Goal: Task Accomplishment & Management: Use online tool/utility

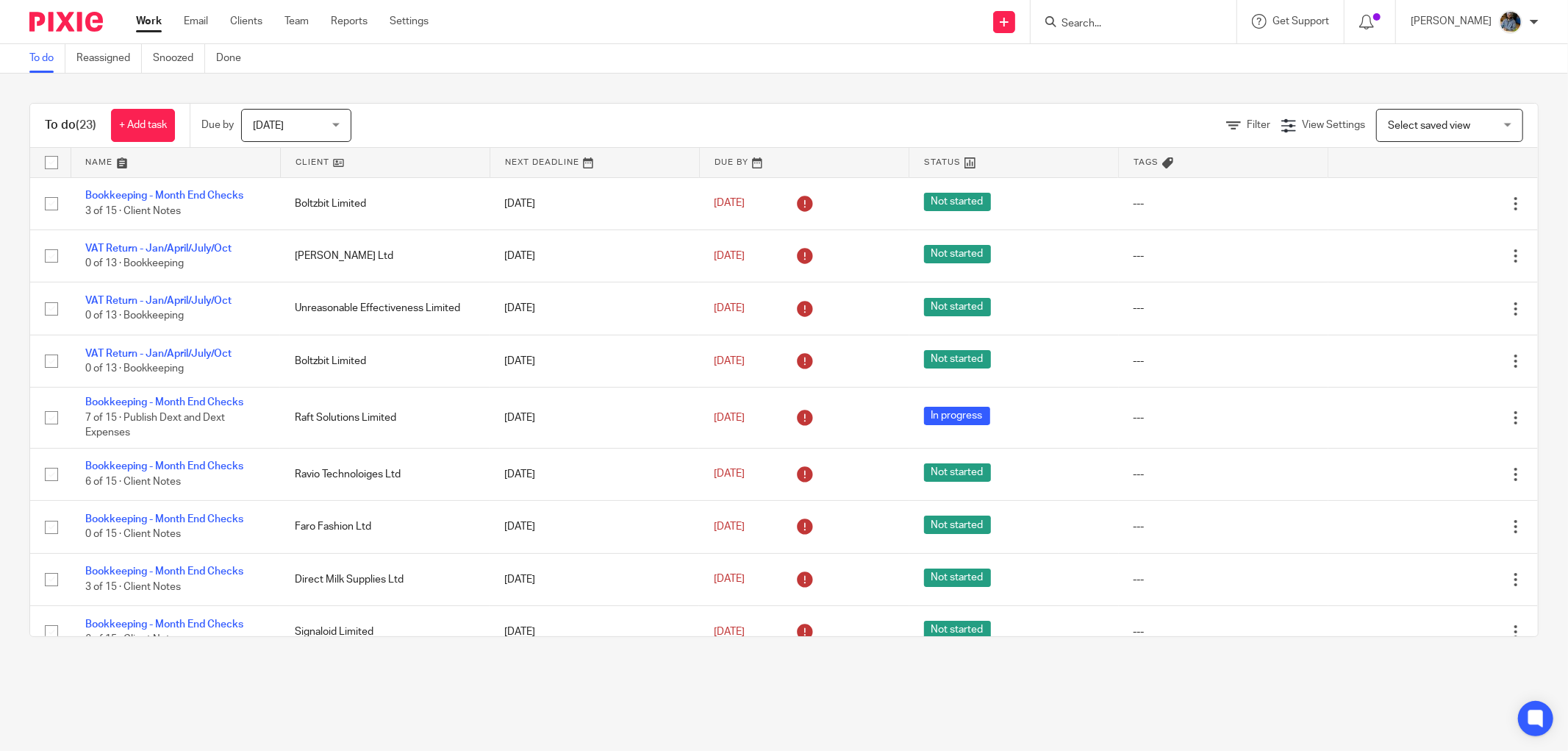
click at [297, 159] on link at bounding box center [385, 162] width 208 height 29
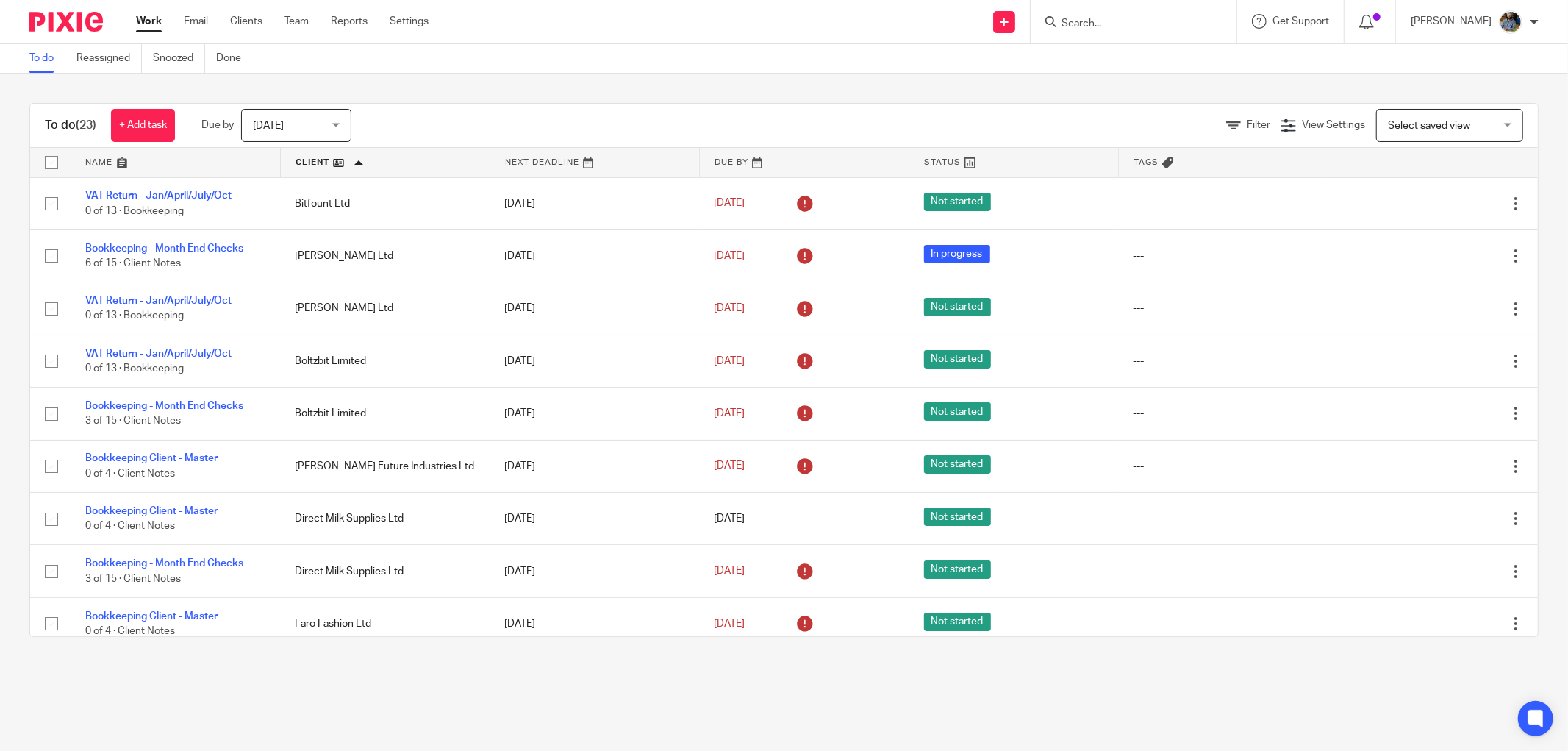
click at [605, 92] on div "To do (23) + Add task Due by Today Today Today Tomorrow This week Next week Thi…" at bounding box center [784, 370] width 1568 height 592
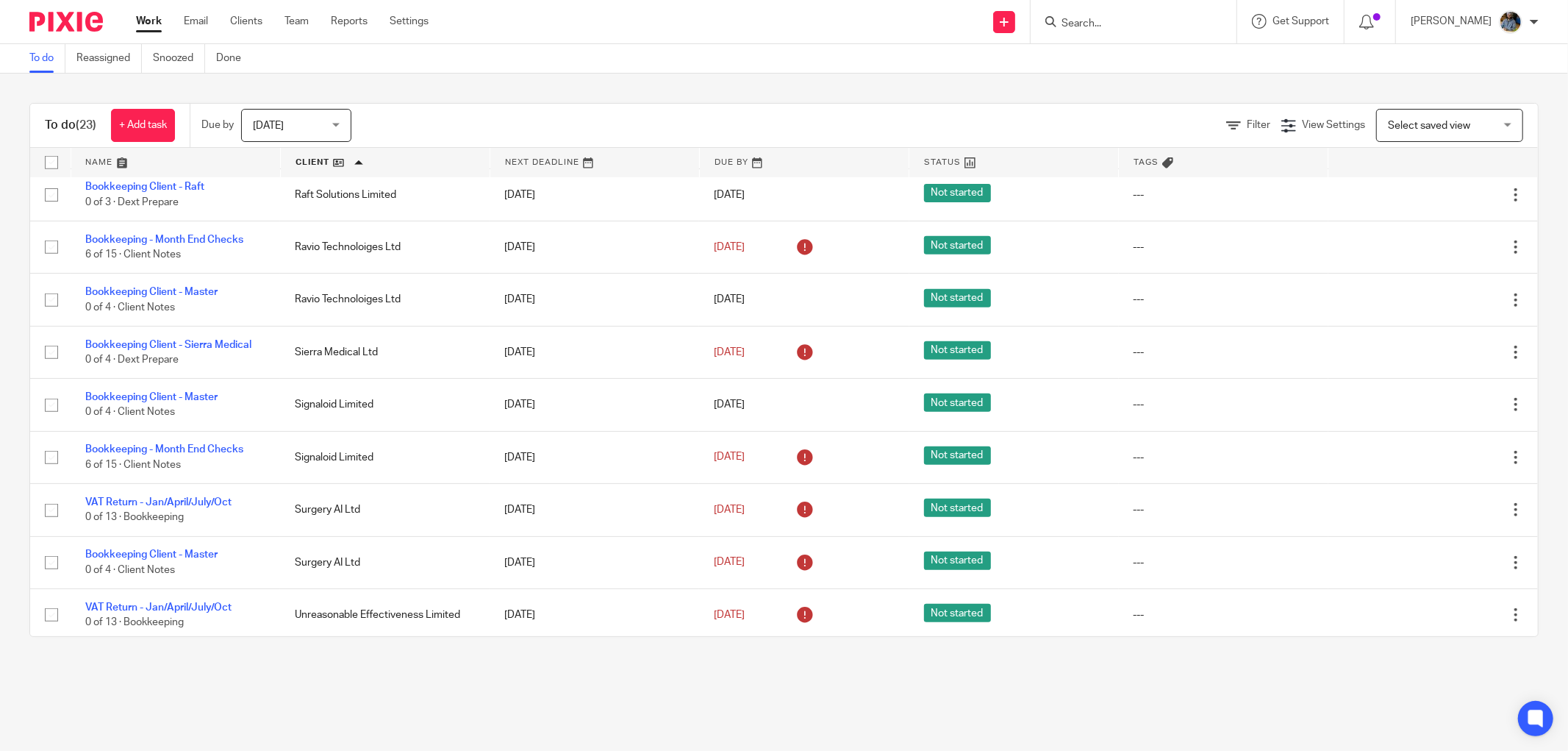
scroll to position [775, 0]
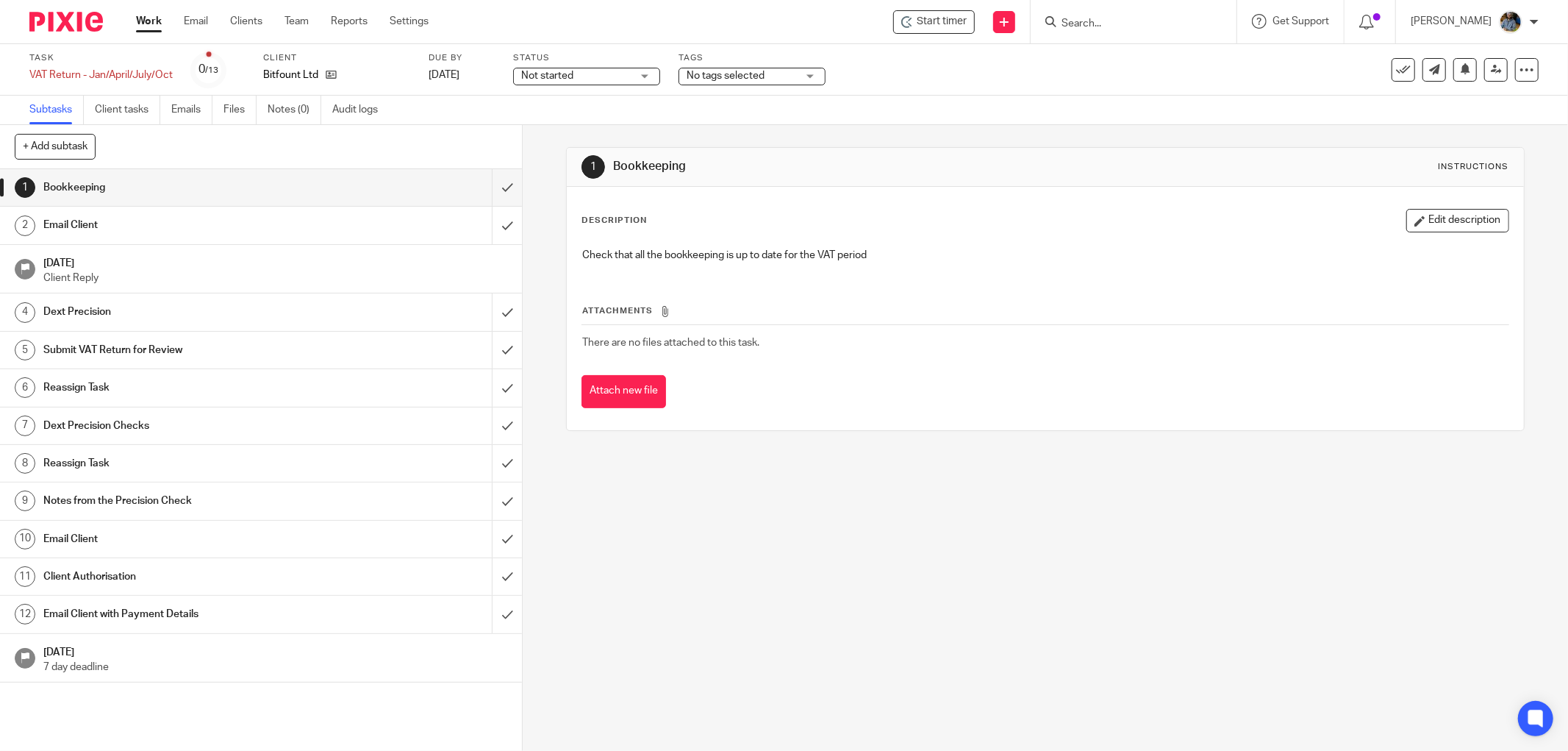
drag, startPoint x: 1062, startPoint y: 158, endPoint x: 1057, endPoint y: 151, distance: 8.6
click at [1062, 156] on div "1 Bookkeeping Instructions" at bounding box center [1045, 167] width 928 height 23
click at [930, 23] on span "Start timer" at bounding box center [942, 21] width 50 height 15
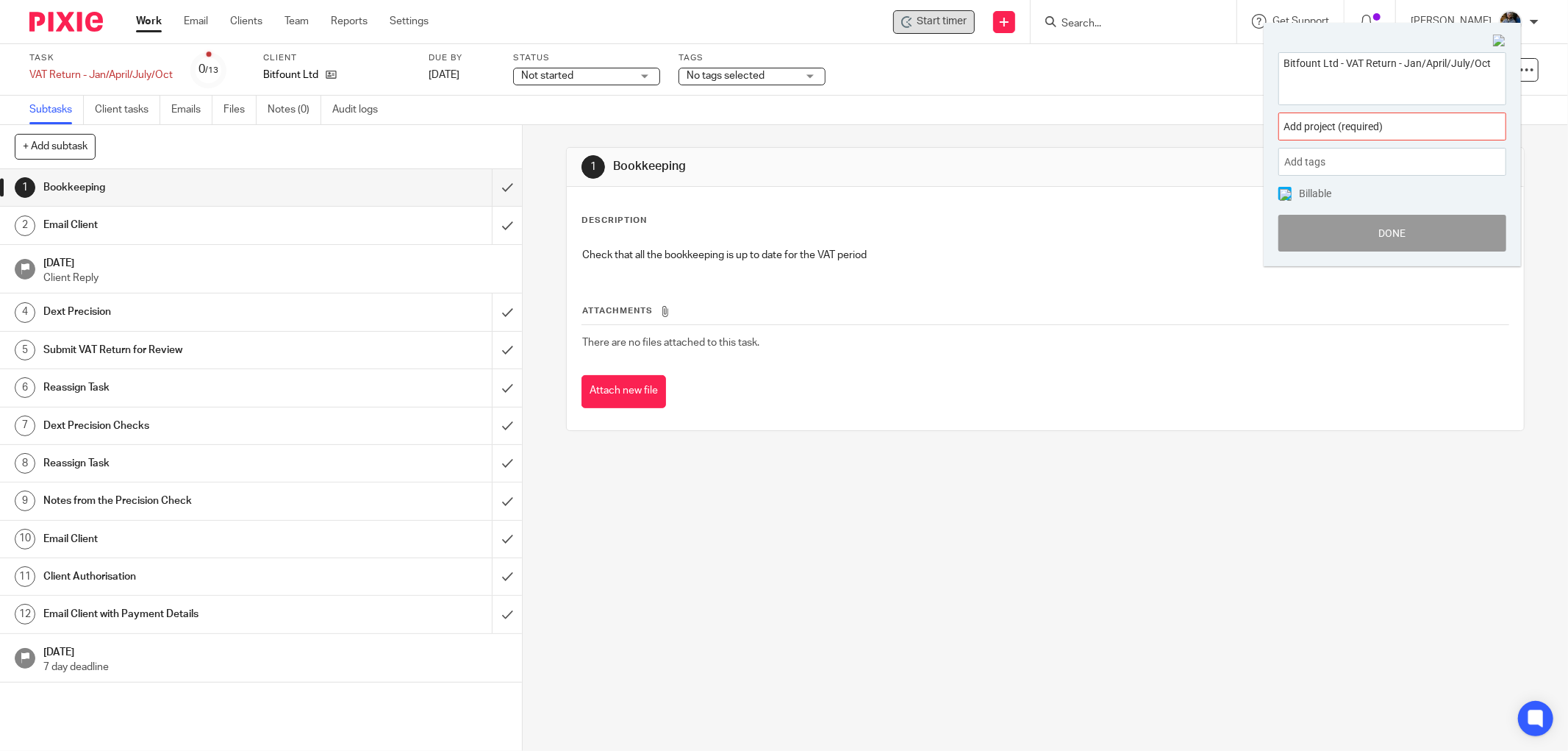
click at [1366, 122] on span "Add project (required) :" at bounding box center [1377, 127] width 185 height 15
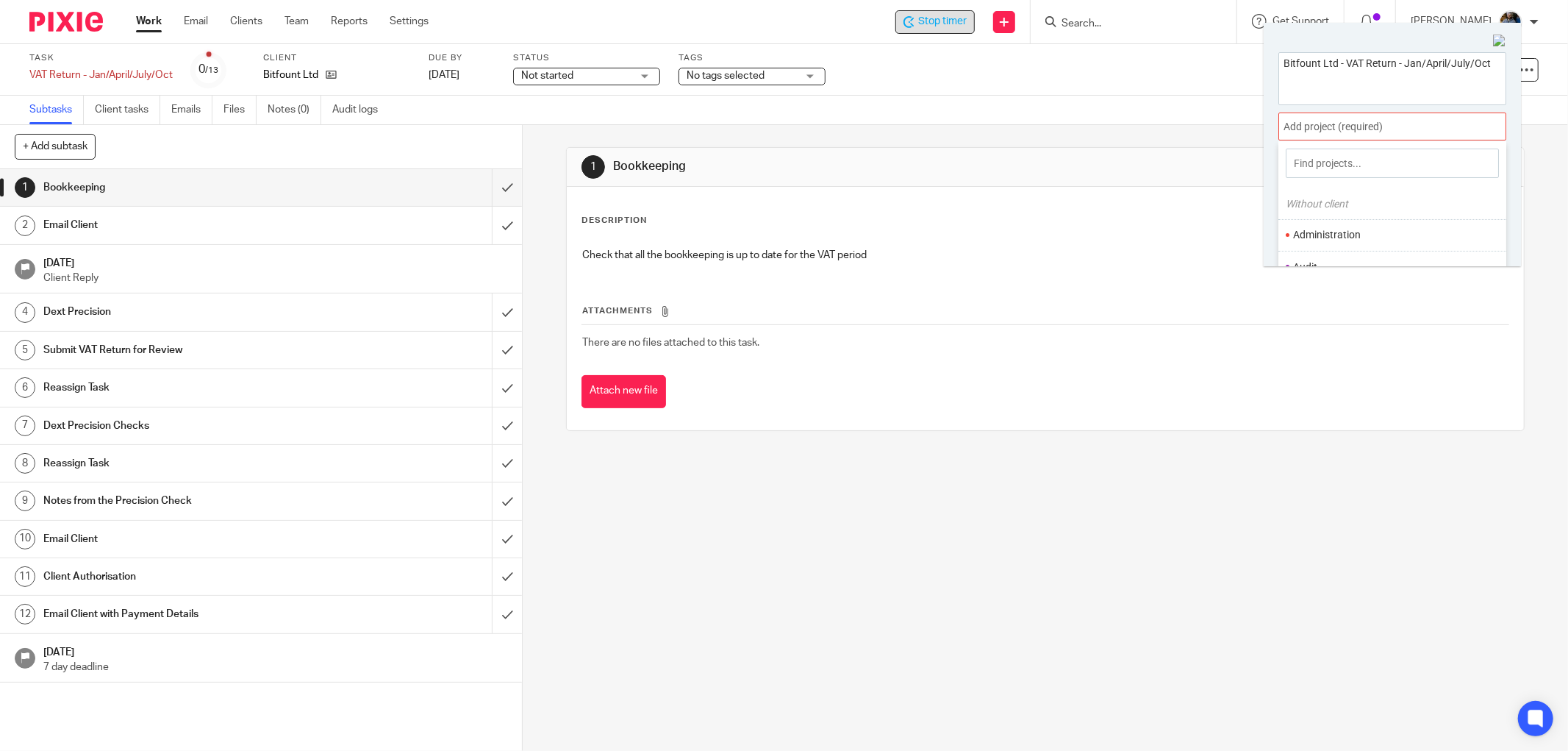
scroll to position [82, 0]
click at [1334, 214] on li "Bookkeeping" at bounding box center [1388, 216] width 191 height 15
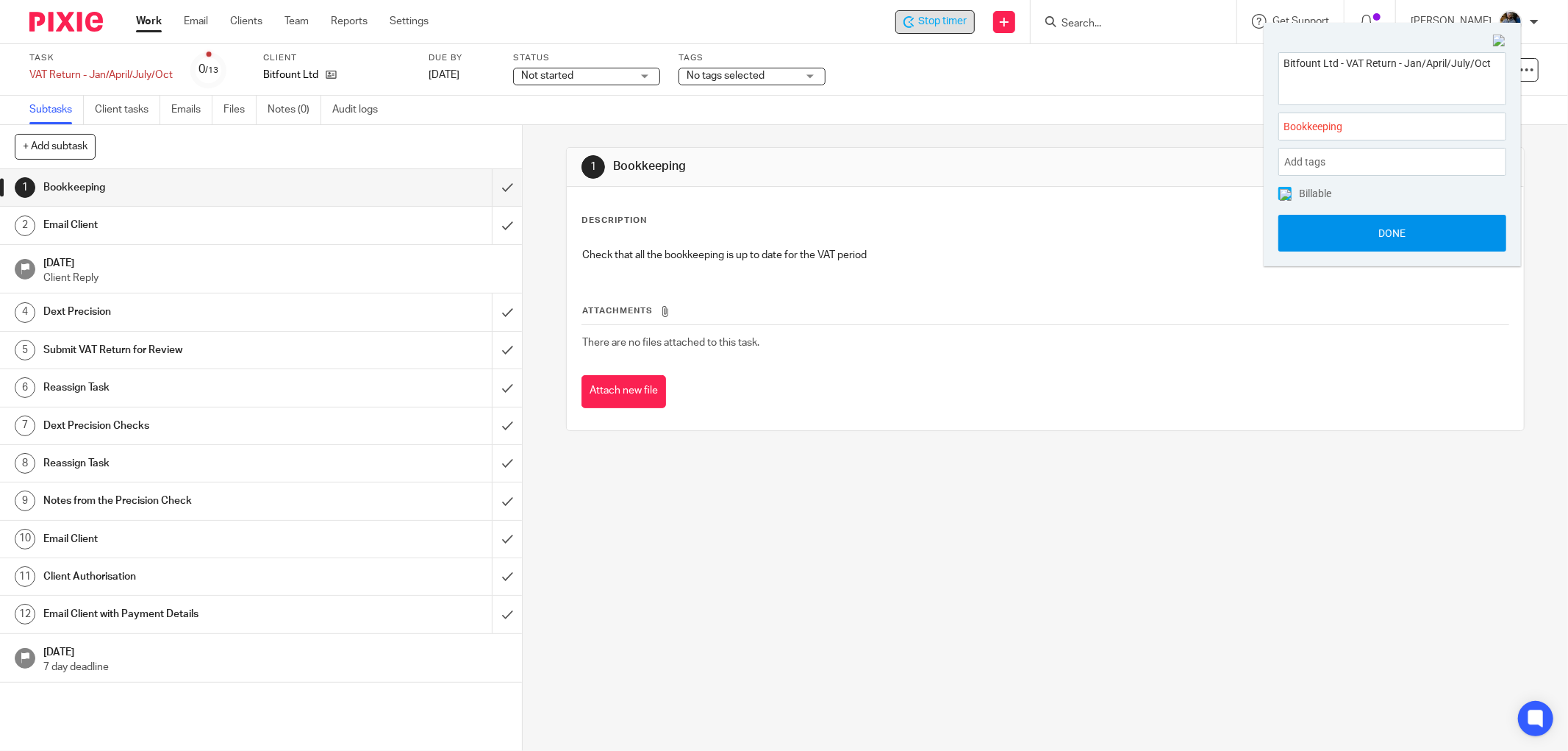
click at [1385, 232] on button "Done" at bounding box center [1393, 233] width 228 height 37
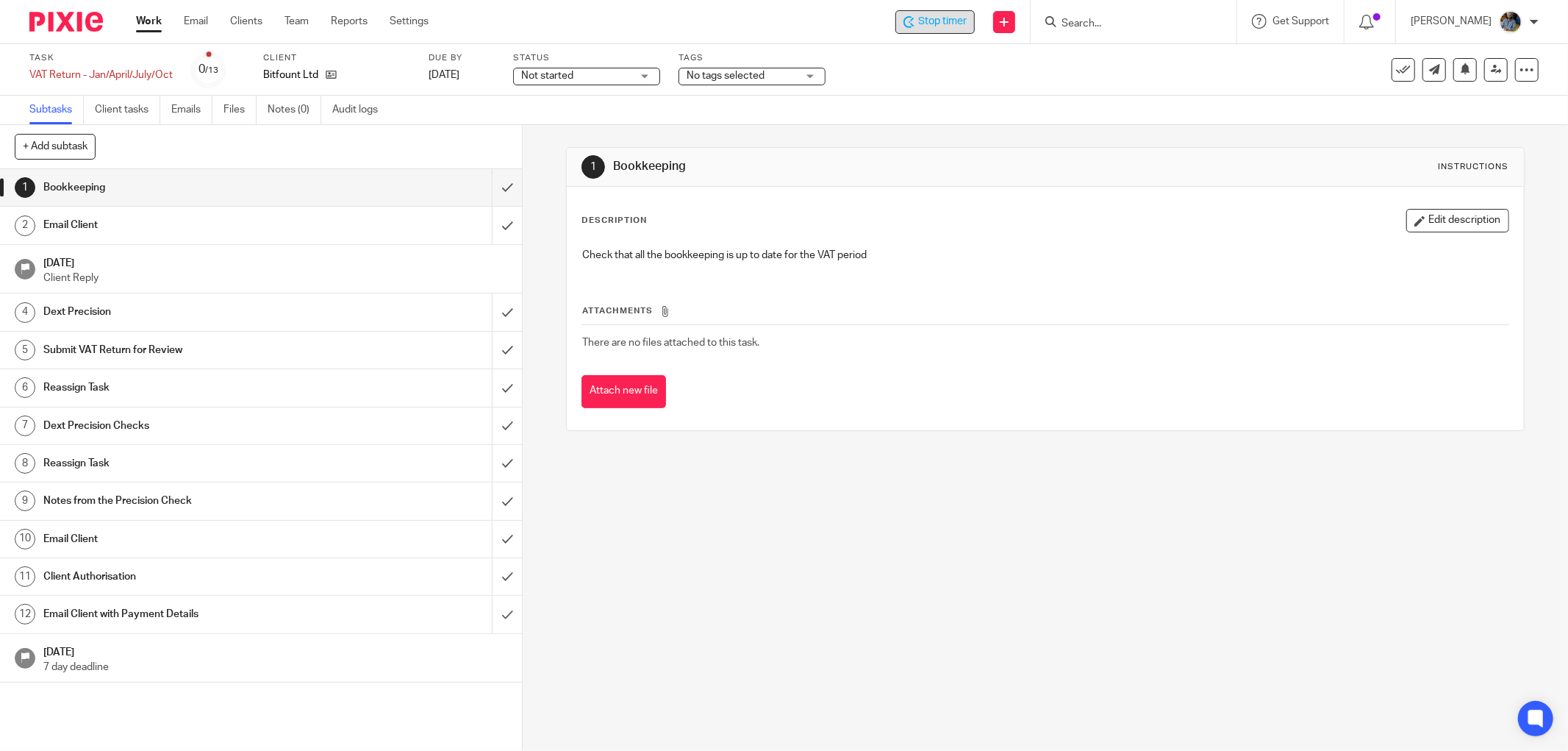
click at [1027, 203] on div "Description Edit description Check that all the bookkeeping is up to date for t…" at bounding box center [1045, 308] width 957 height 243
click at [927, 20] on span "Stop timer" at bounding box center [942, 21] width 48 height 15
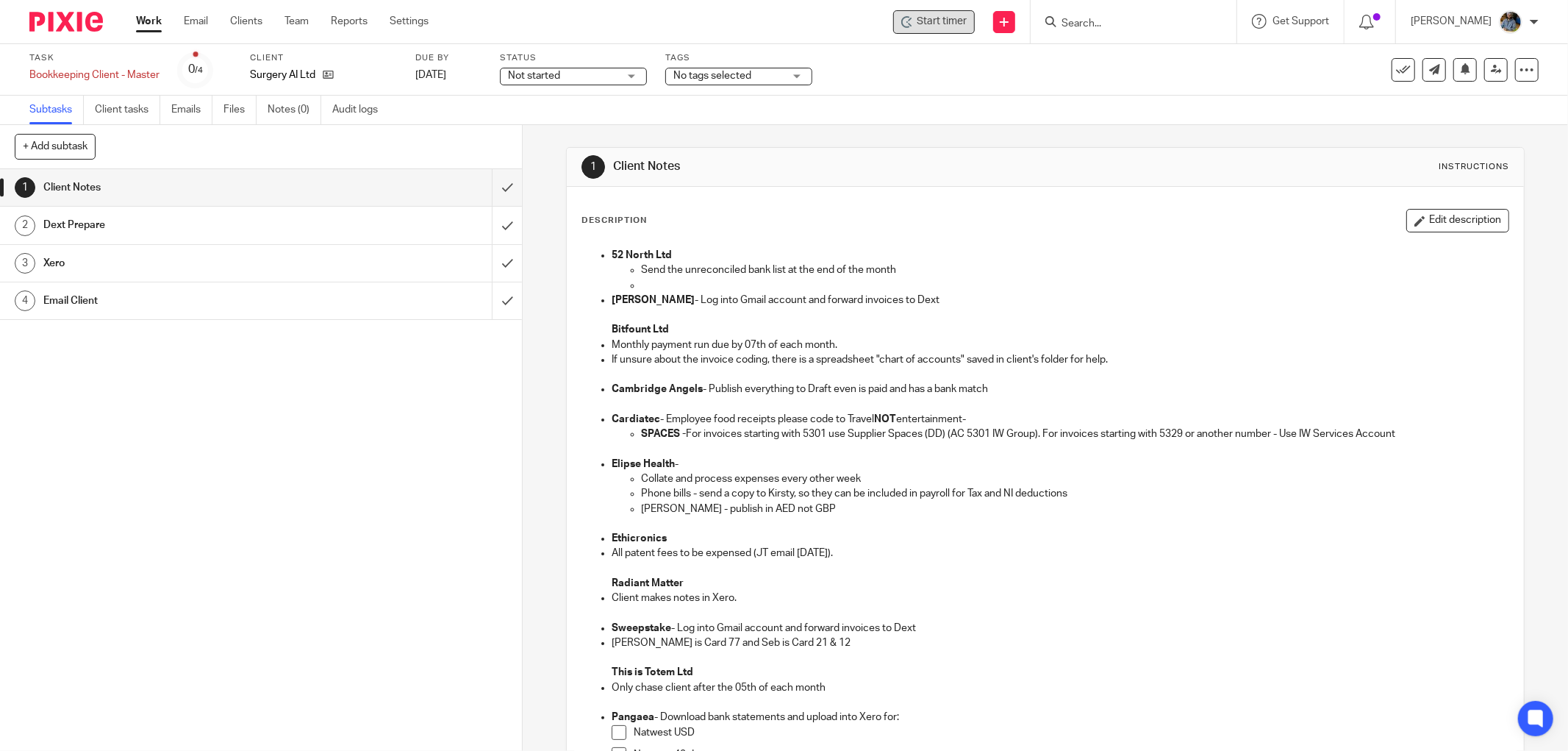
click at [938, 19] on span "Start timer" at bounding box center [942, 21] width 50 height 15
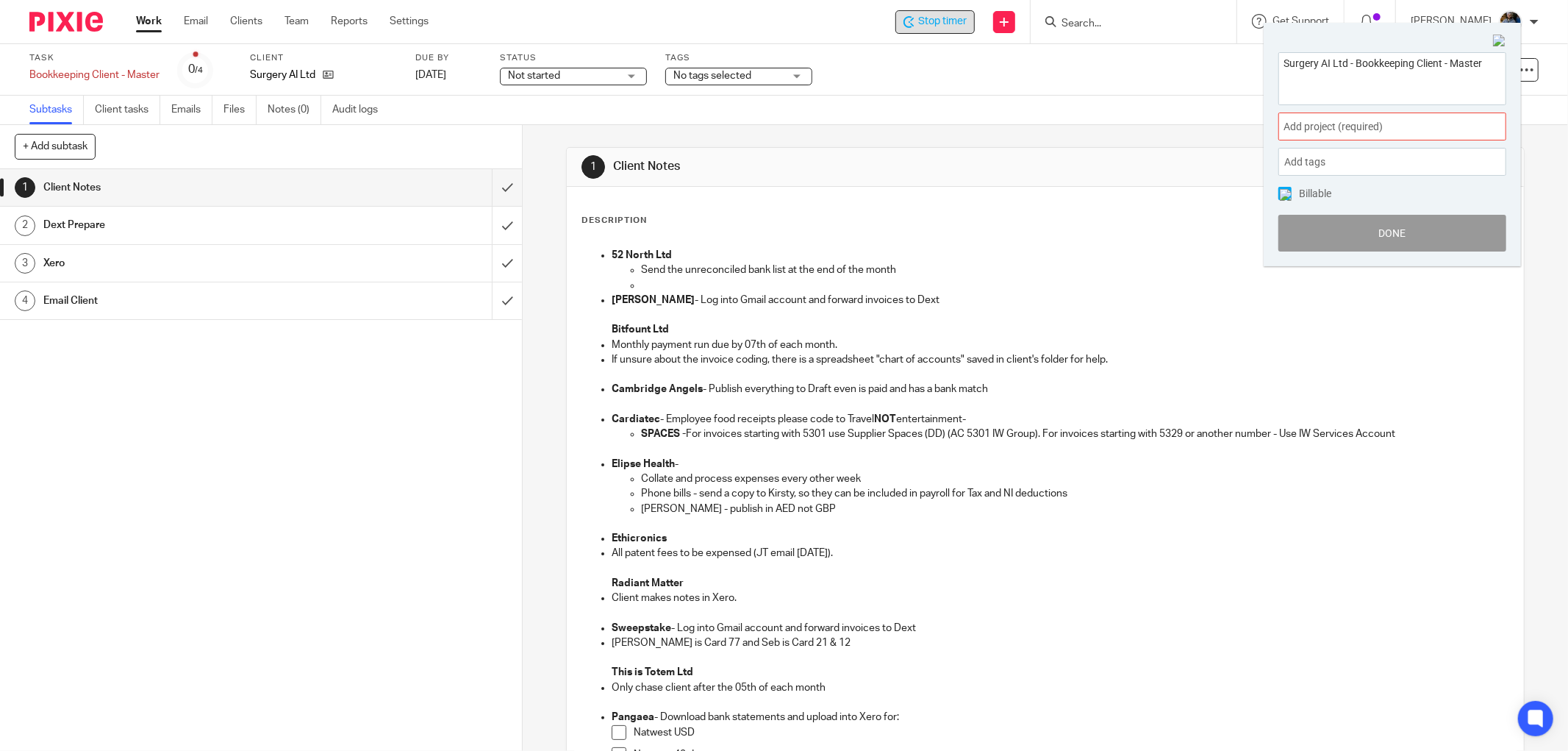
click at [1388, 128] on span "Add project (required) :" at bounding box center [1377, 127] width 185 height 15
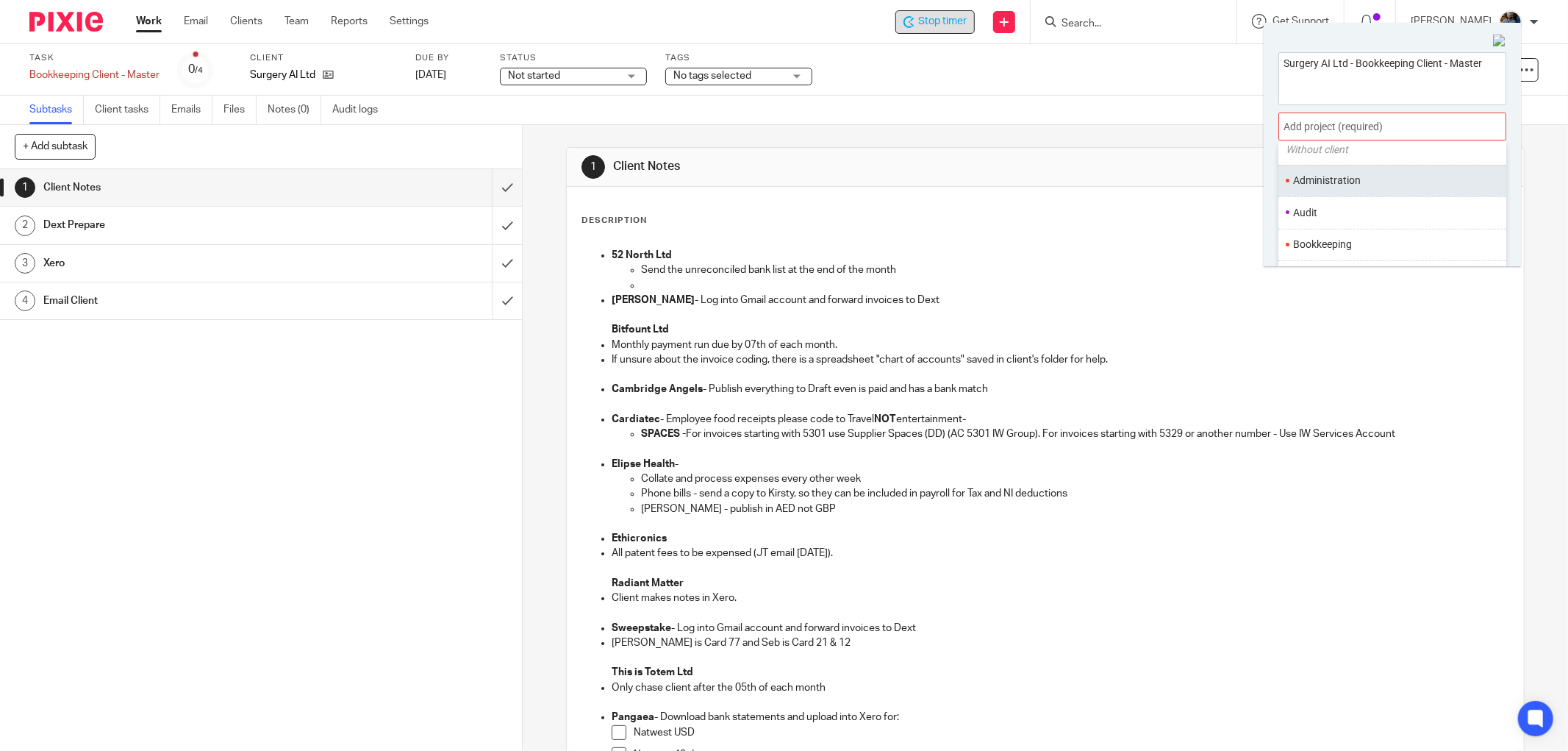
scroll to position [82, 0]
click at [1369, 218] on li "Bookkeeping" at bounding box center [1388, 216] width 191 height 15
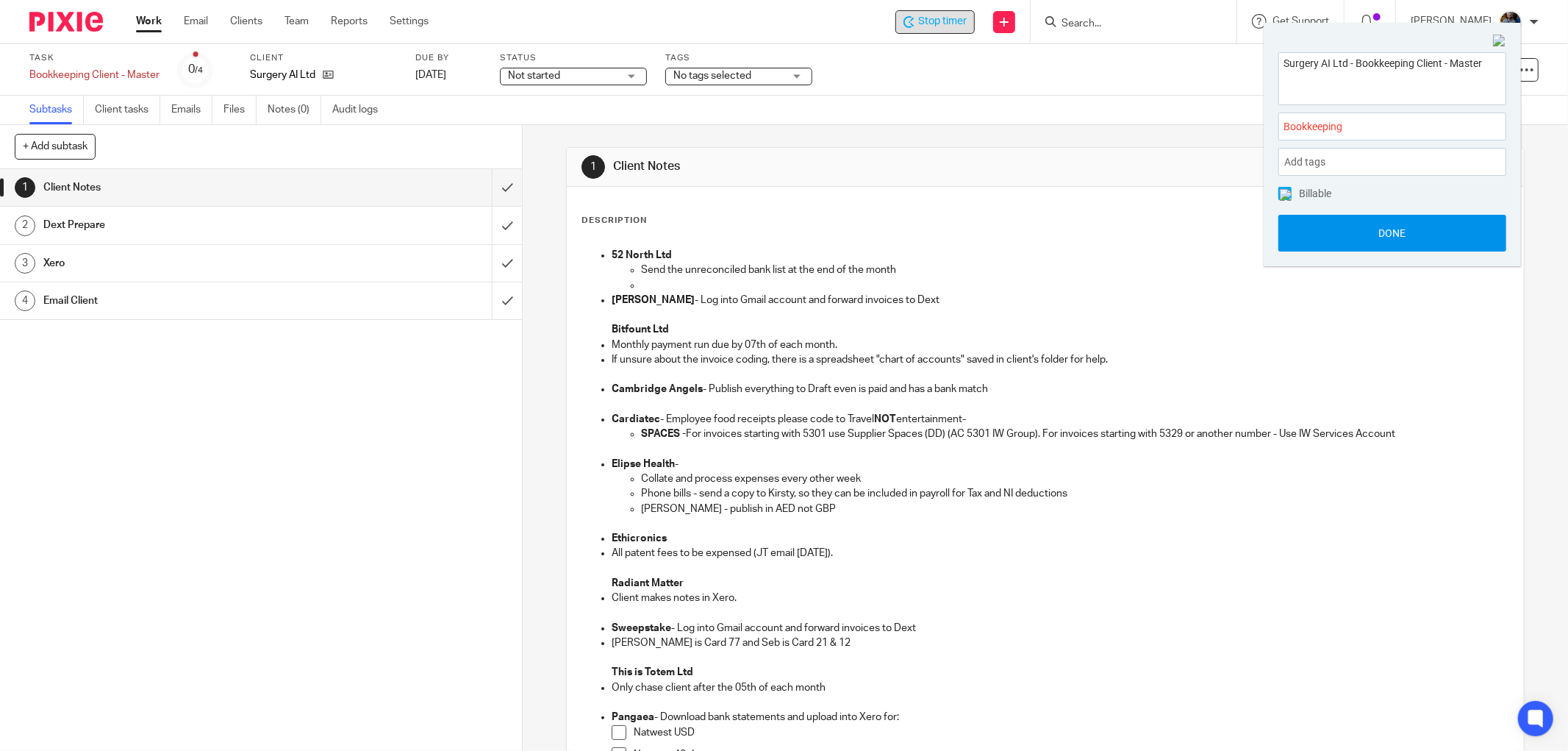
click at [1397, 229] on button "Done" at bounding box center [1393, 233] width 228 height 37
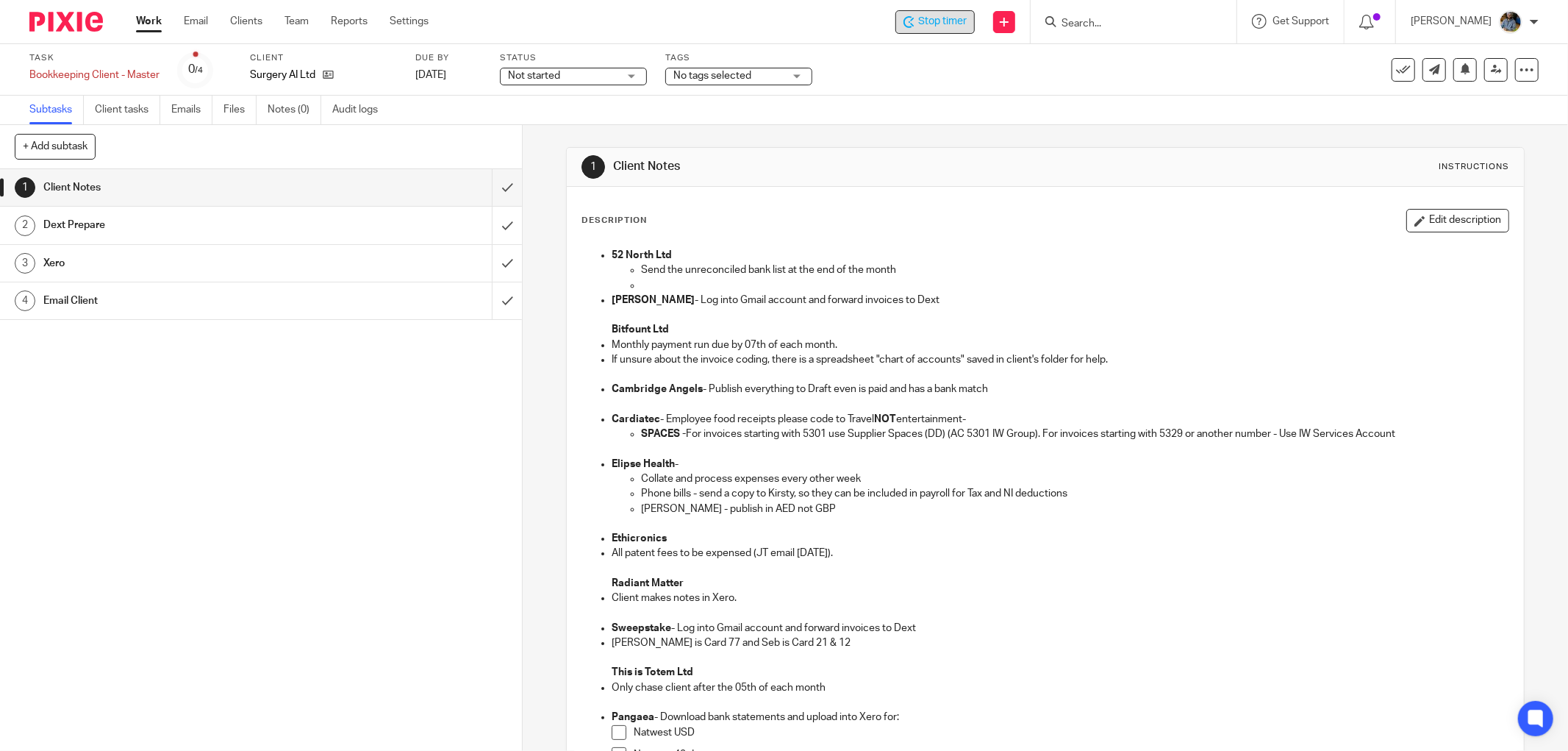
drag, startPoint x: 976, startPoint y: 105, endPoint x: 944, endPoint y: 118, distance: 34.5
click at [976, 105] on div "Subtasks Client tasks Emails Files Notes (0) Audit logs" at bounding box center [784, 110] width 1568 height 29
click at [1396, 68] on icon at bounding box center [1403, 69] width 15 height 15
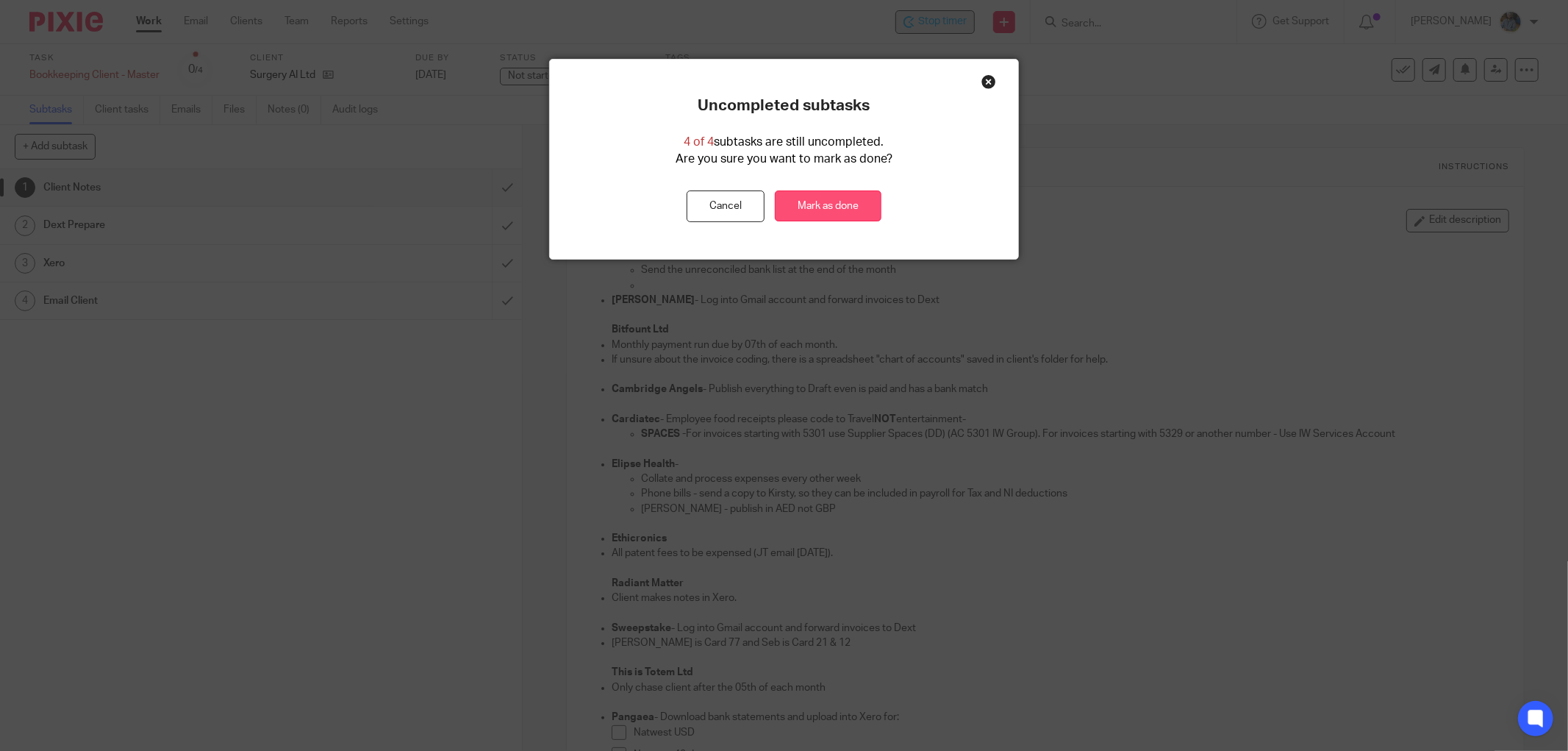
click at [816, 192] on link "Mark as done" at bounding box center [828, 207] width 107 height 32
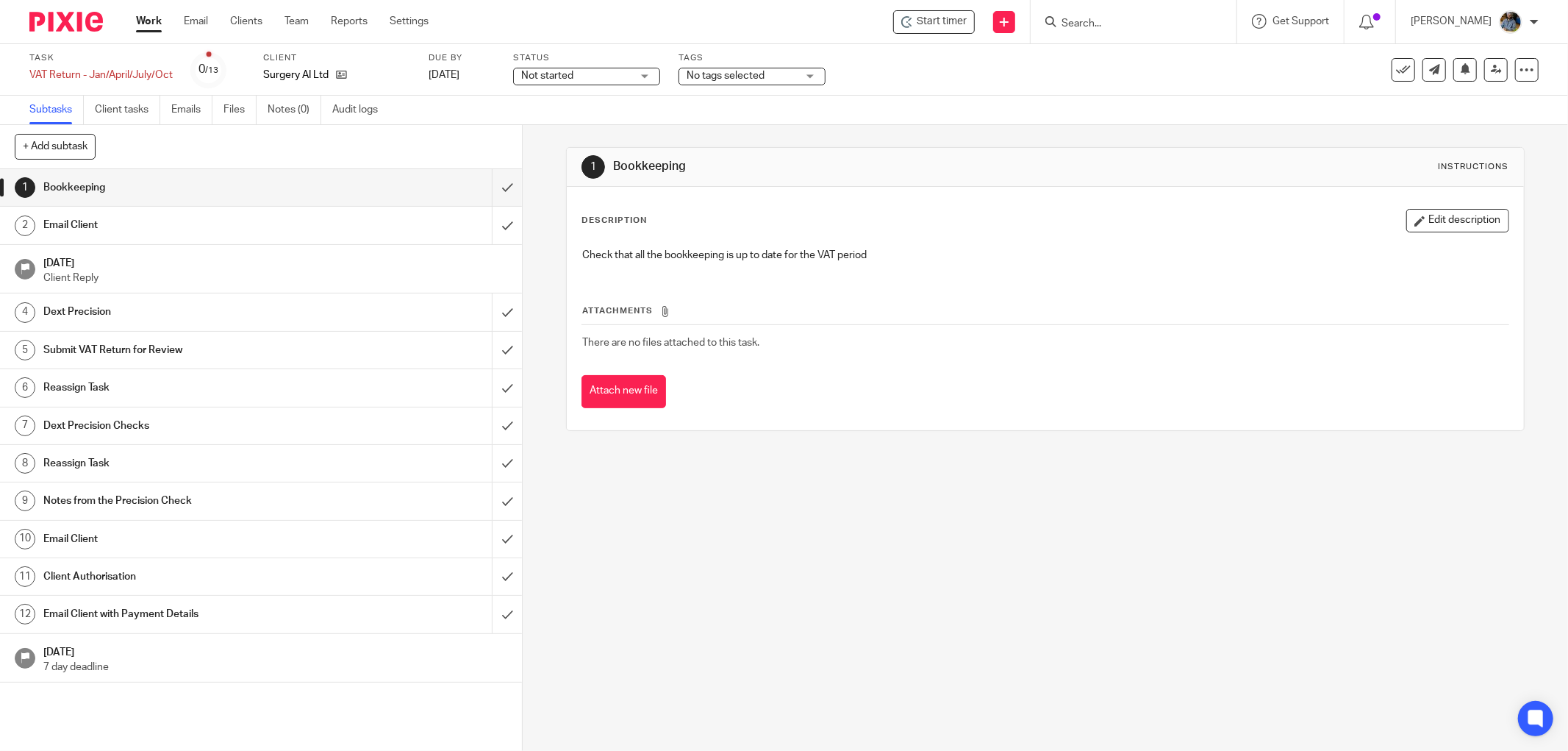
click at [934, 27] on span "Start timer" at bounding box center [942, 21] width 50 height 15
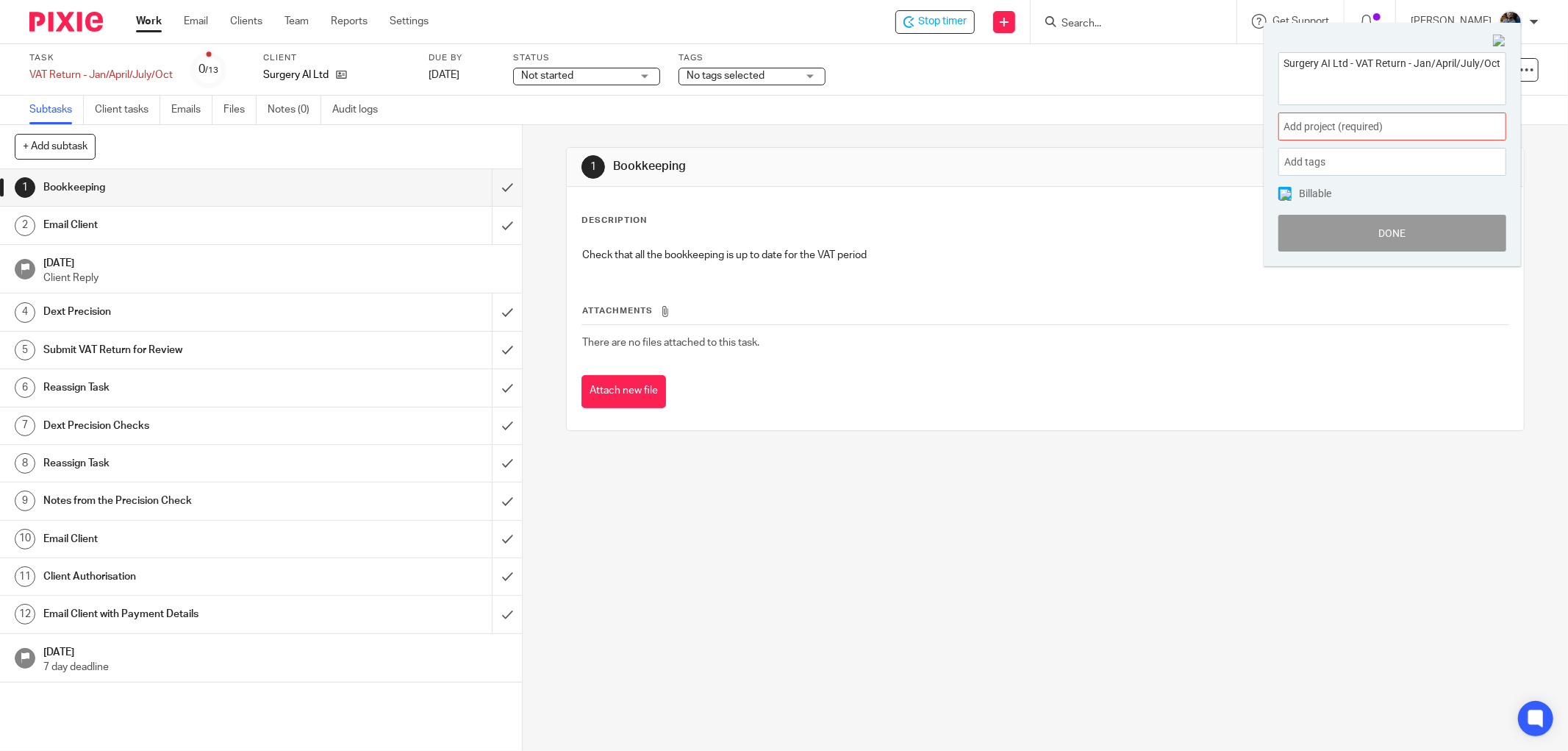
click at [1417, 123] on span "Add project (required) :" at bounding box center [1377, 127] width 185 height 15
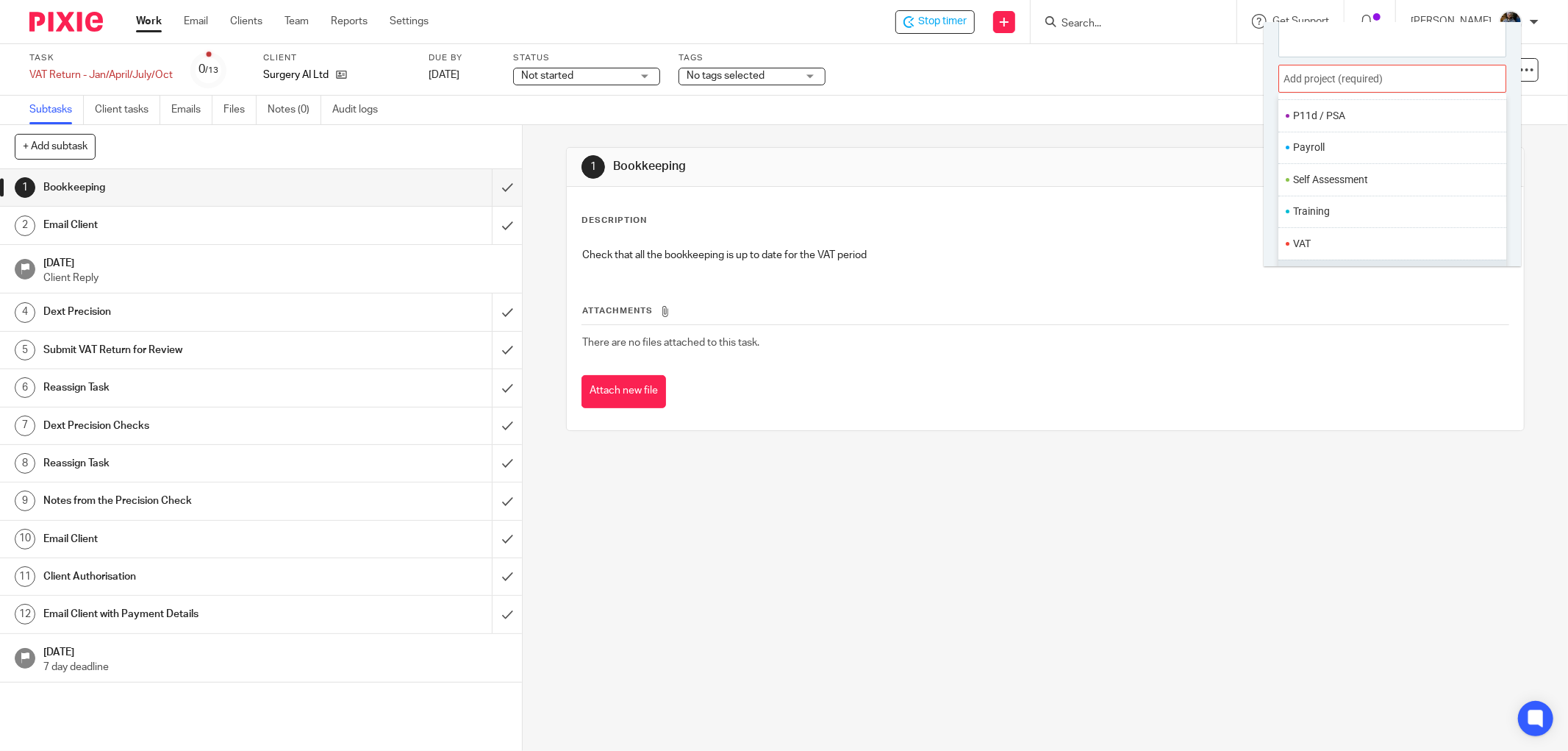
scroll to position [72, 0]
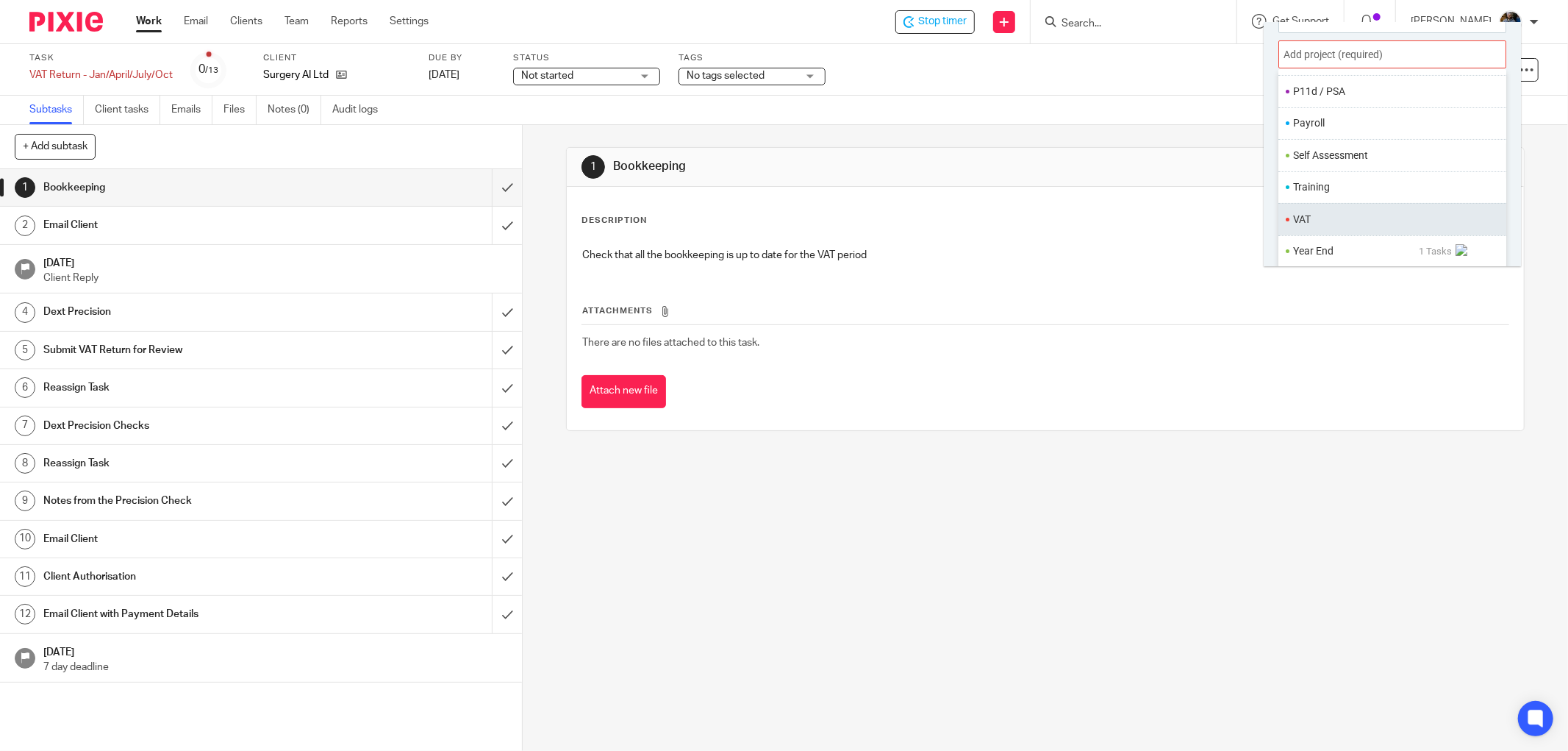
click at [1307, 218] on li "VAT" at bounding box center [1388, 219] width 191 height 15
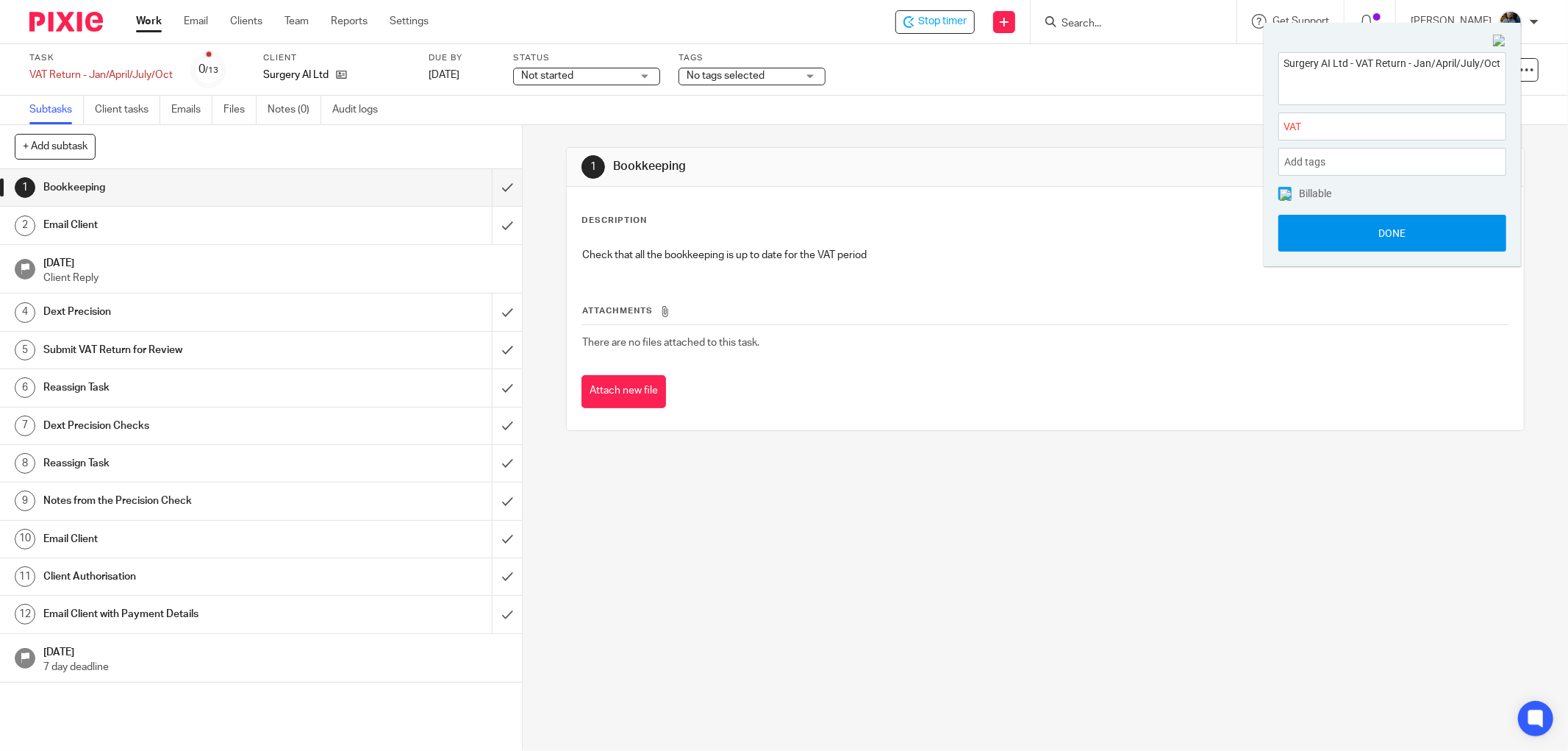
scroll to position [0, 0]
click at [1397, 228] on button "Done" at bounding box center [1393, 233] width 228 height 37
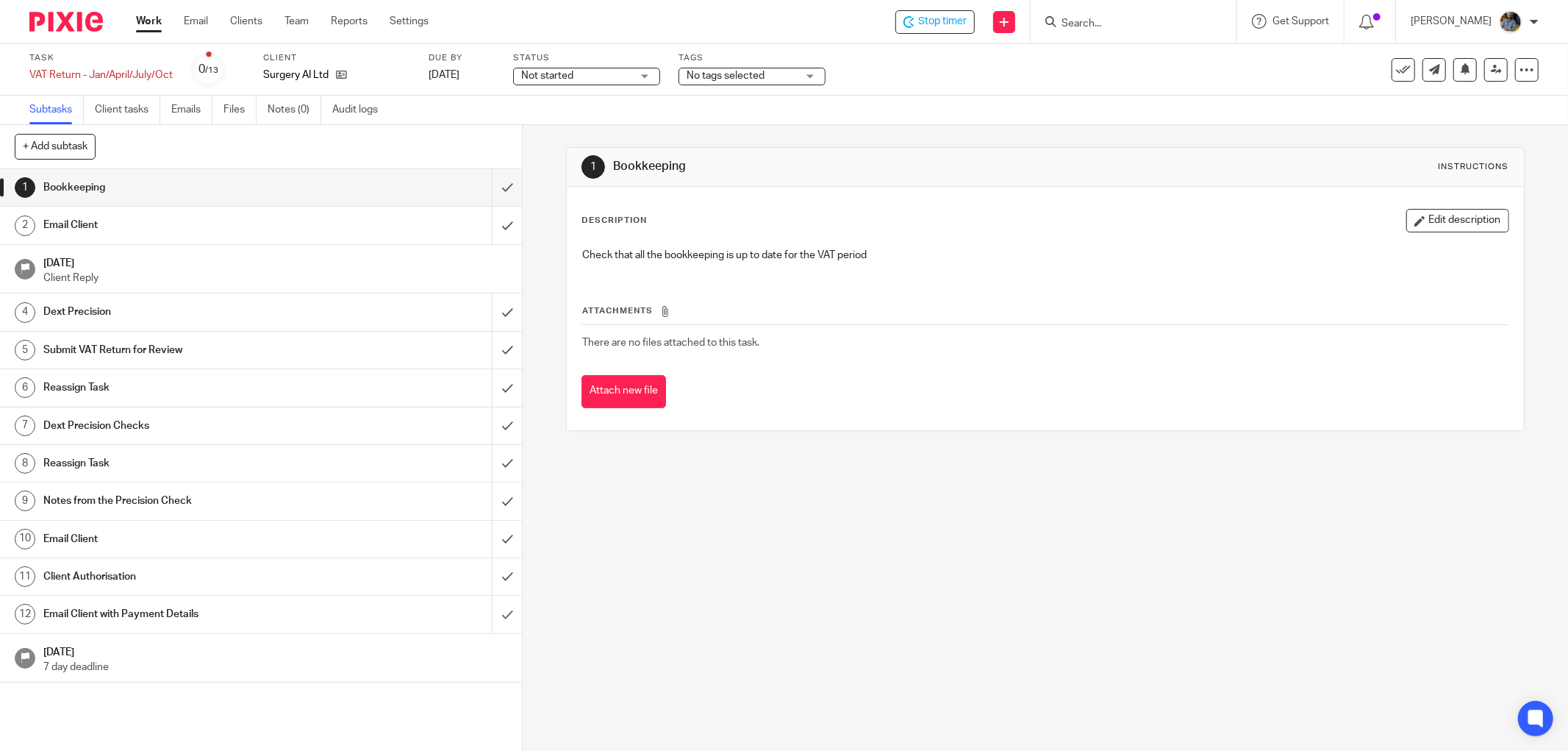
click at [770, 248] on p "Check that all the bookkeeping is up to date for the VAT period" at bounding box center [1045, 255] width 926 height 15
click at [487, 185] on input "submit" at bounding box center [261, 187] width 522 height 37
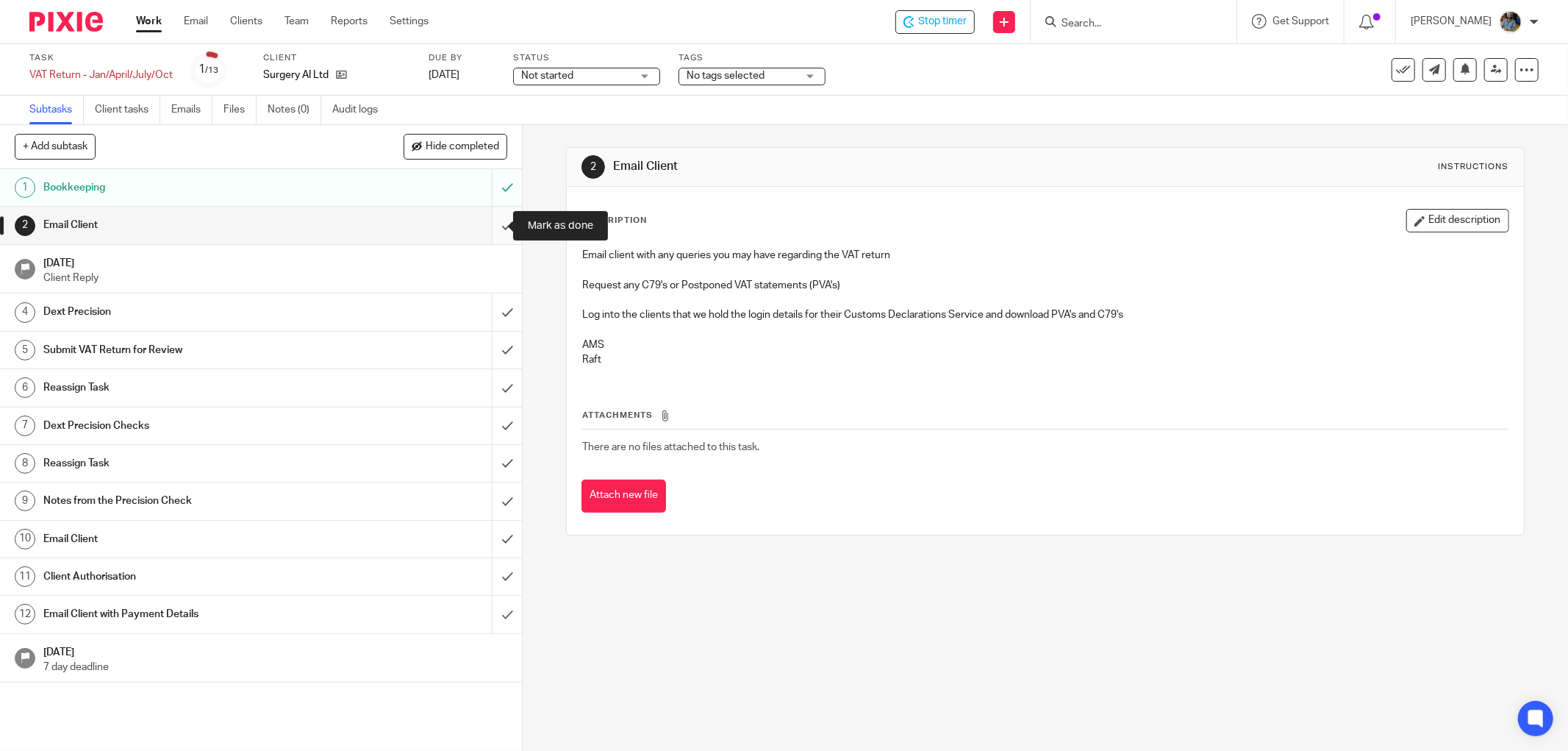
click at [492, 224] on input "submit" at bounding box center [261, 224] width 522 height 37
click at [492, 314] on input "submit" at bounding box center [261, 311] width 522 height 37
click at [490, 354] on input "submit" at bounding box center [261, 349] width 522 height 37
click at [491, 390] on input "submit" at bounding box center [261, 387] width 522 height 37
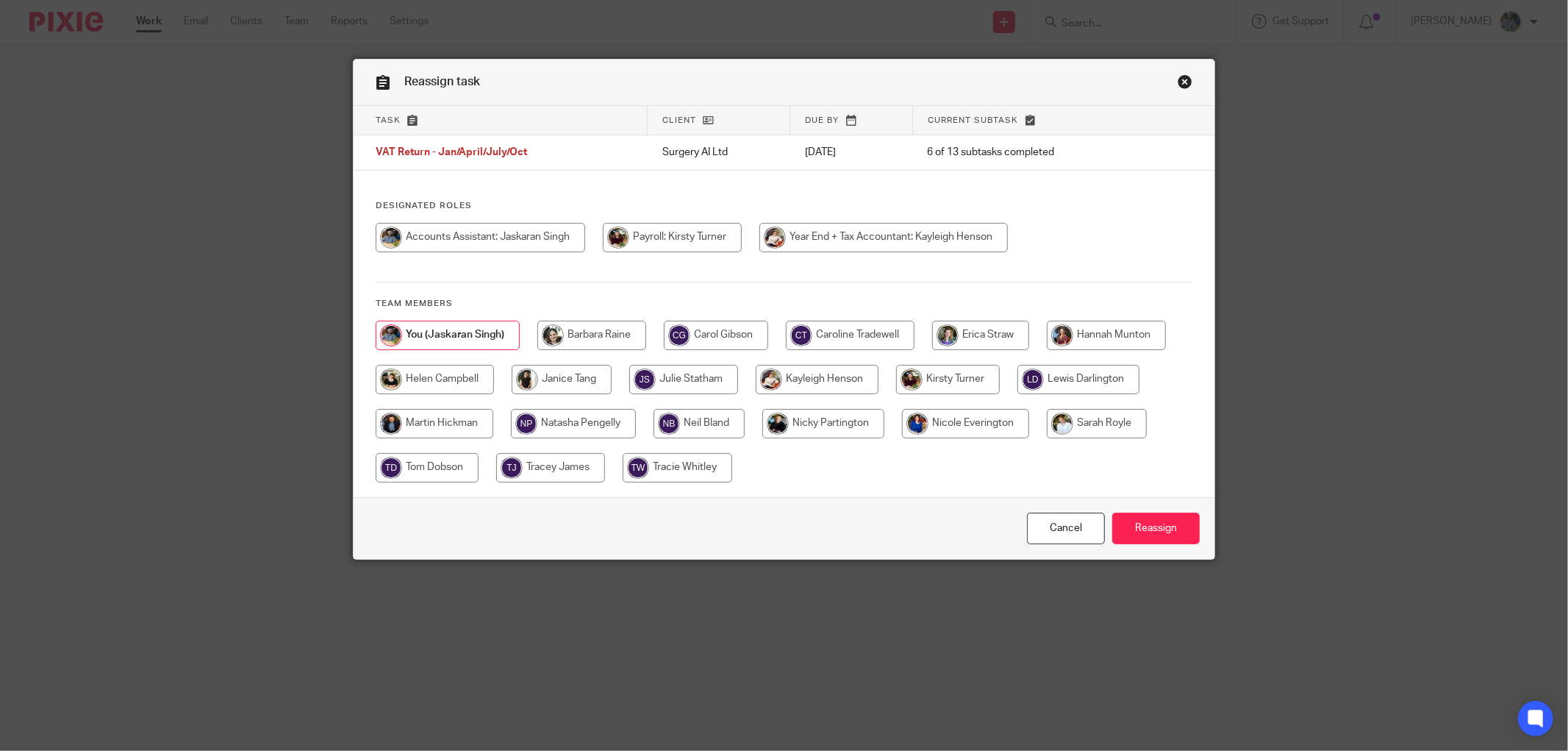
click at [447, 390] on input "radio" at bounding box center [435, 380] width 118 height 29
radio input "true"
click at [1152, 527] on input "Reassign" at bounding box center [1156, 528] width 87 height 32
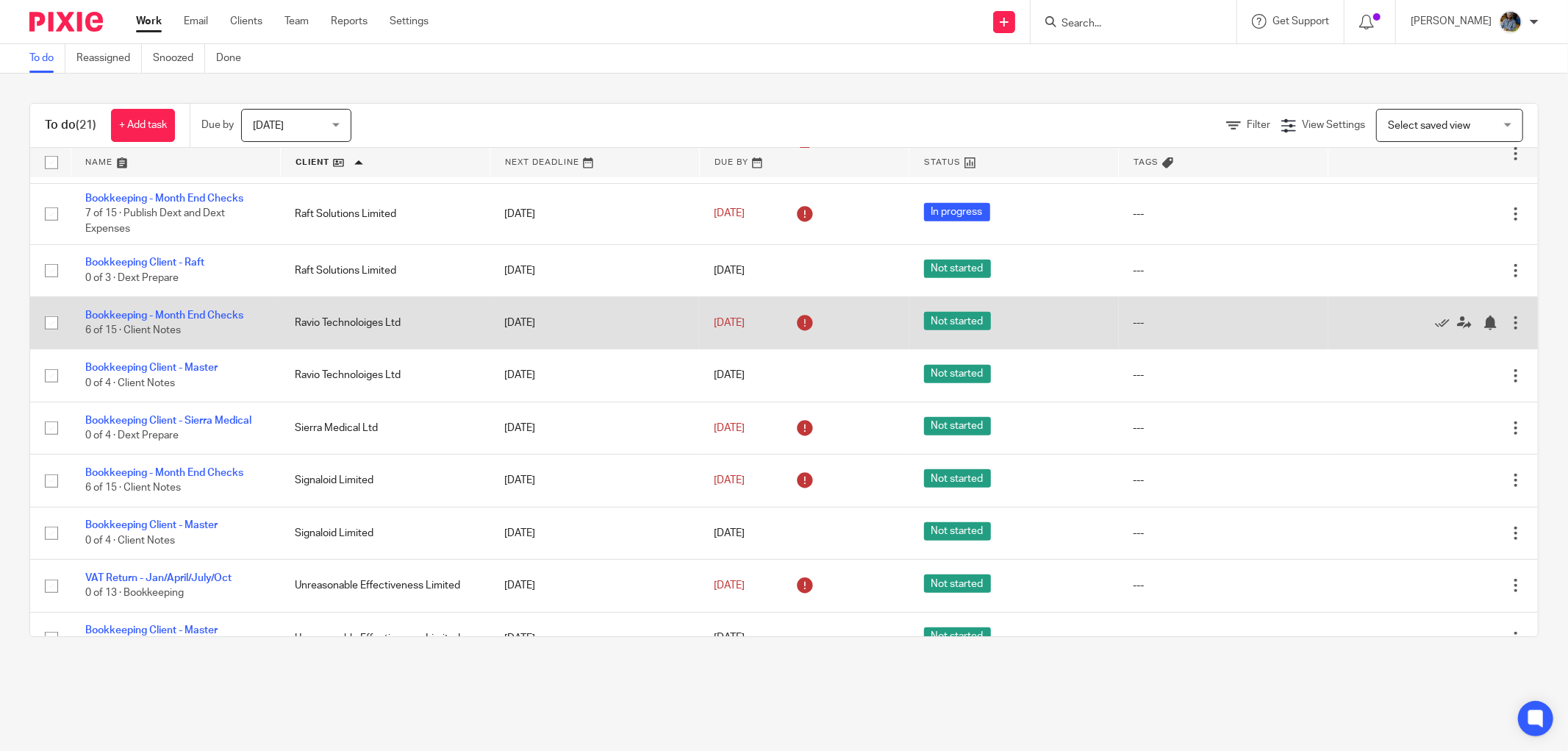
scroll to position [653, 0]
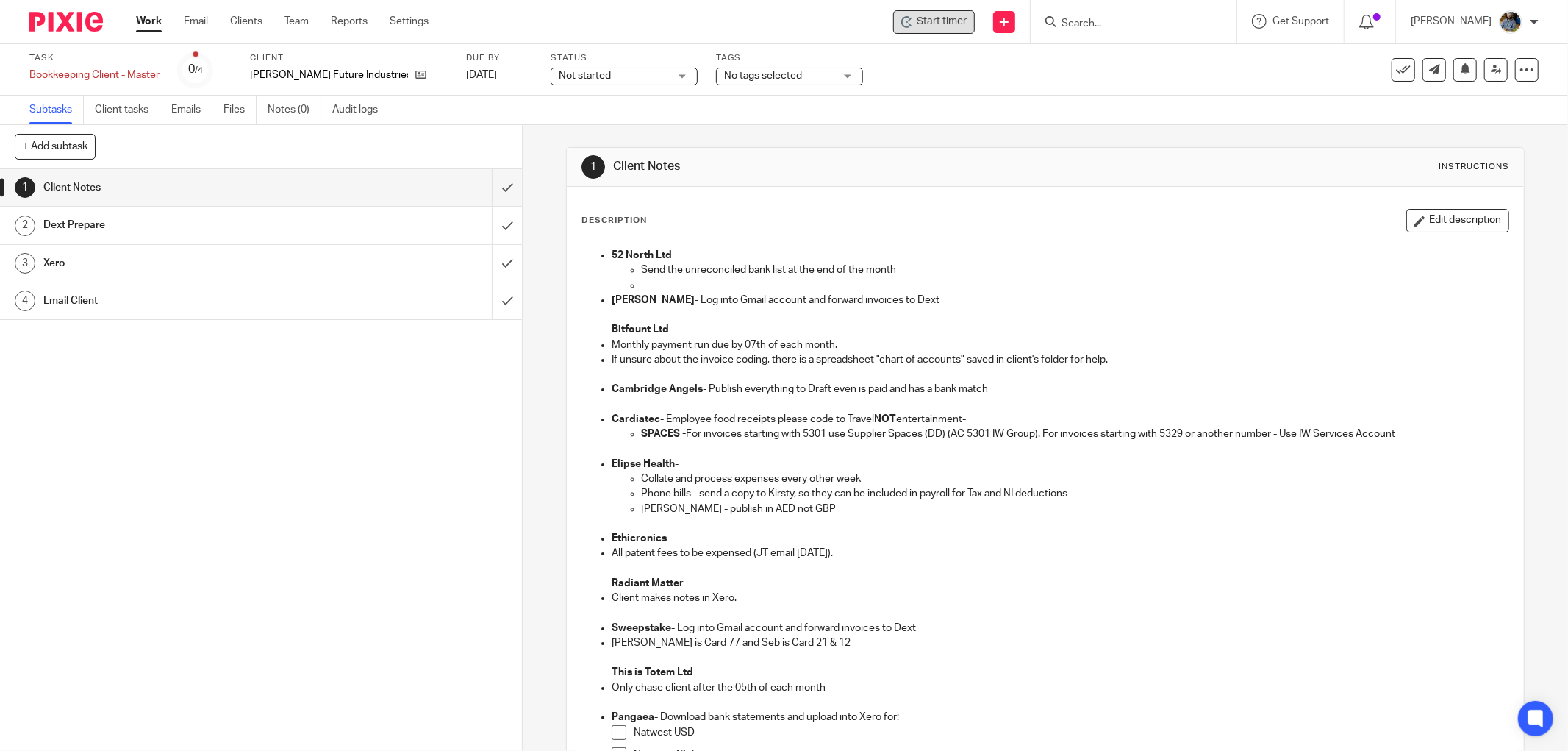
click at [927, 24] on span "Start timer" at bounding box center [942, 21] width 50 height 15
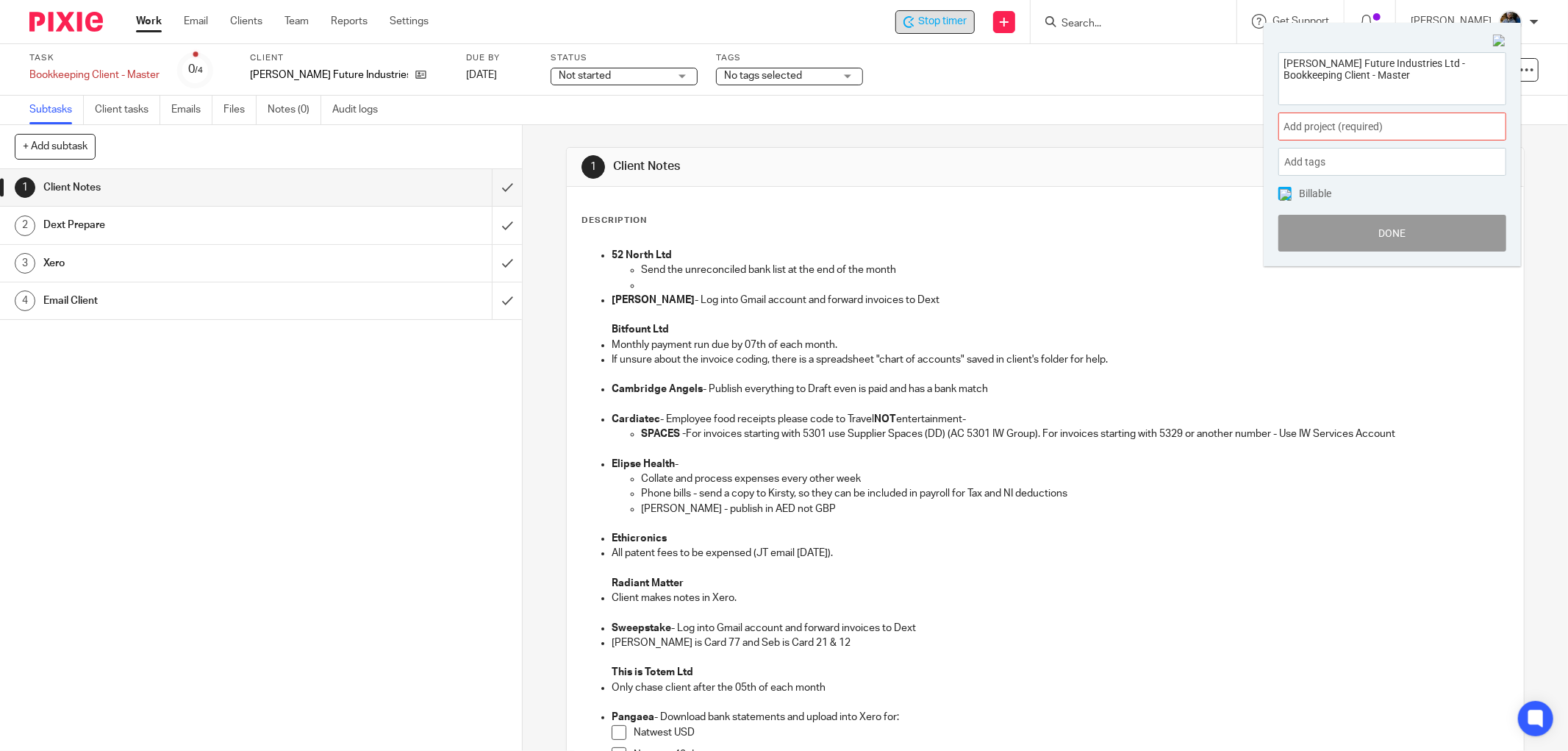
click at [1414, 118] on div "Add project (required) :" at bounding box center [1393, 126] width 228 height 28
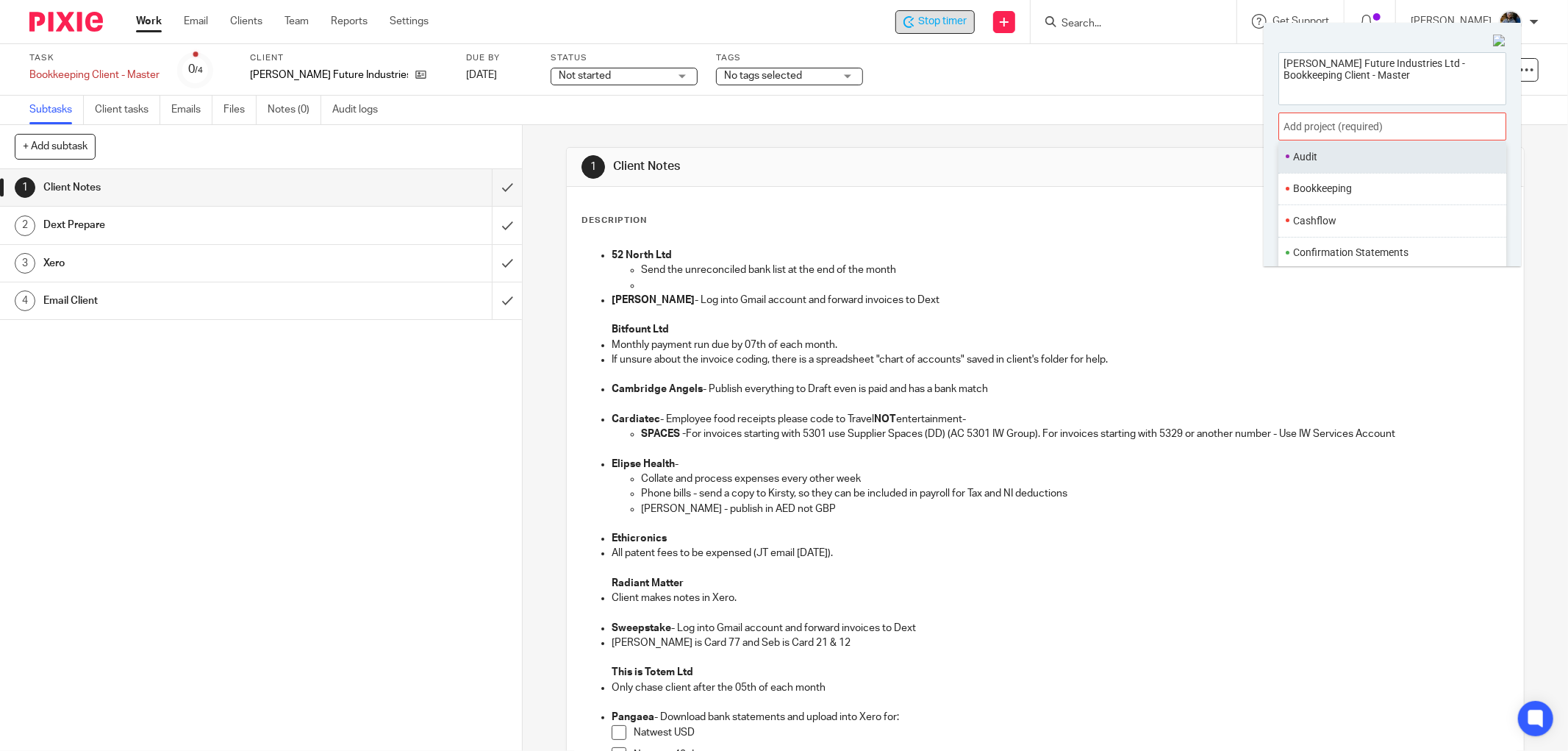
scroll to position [82, 0]
click at [1353, 221] on li "Bookkeeping" at bounding box center [1388, 216] width 191 height 15
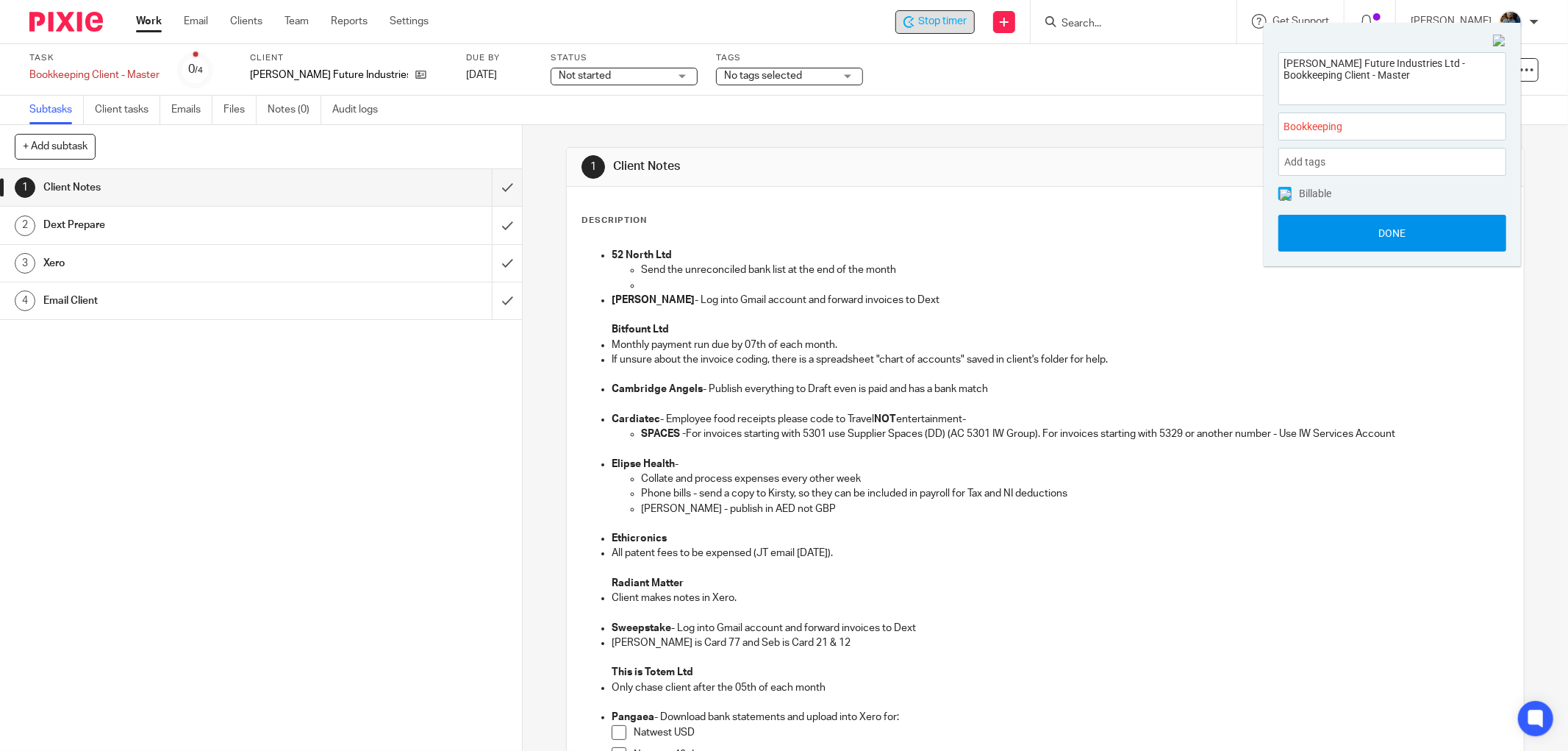
click at [1394, 235] on button "Done" at bounding box center [1393, 233] width 228 height 37
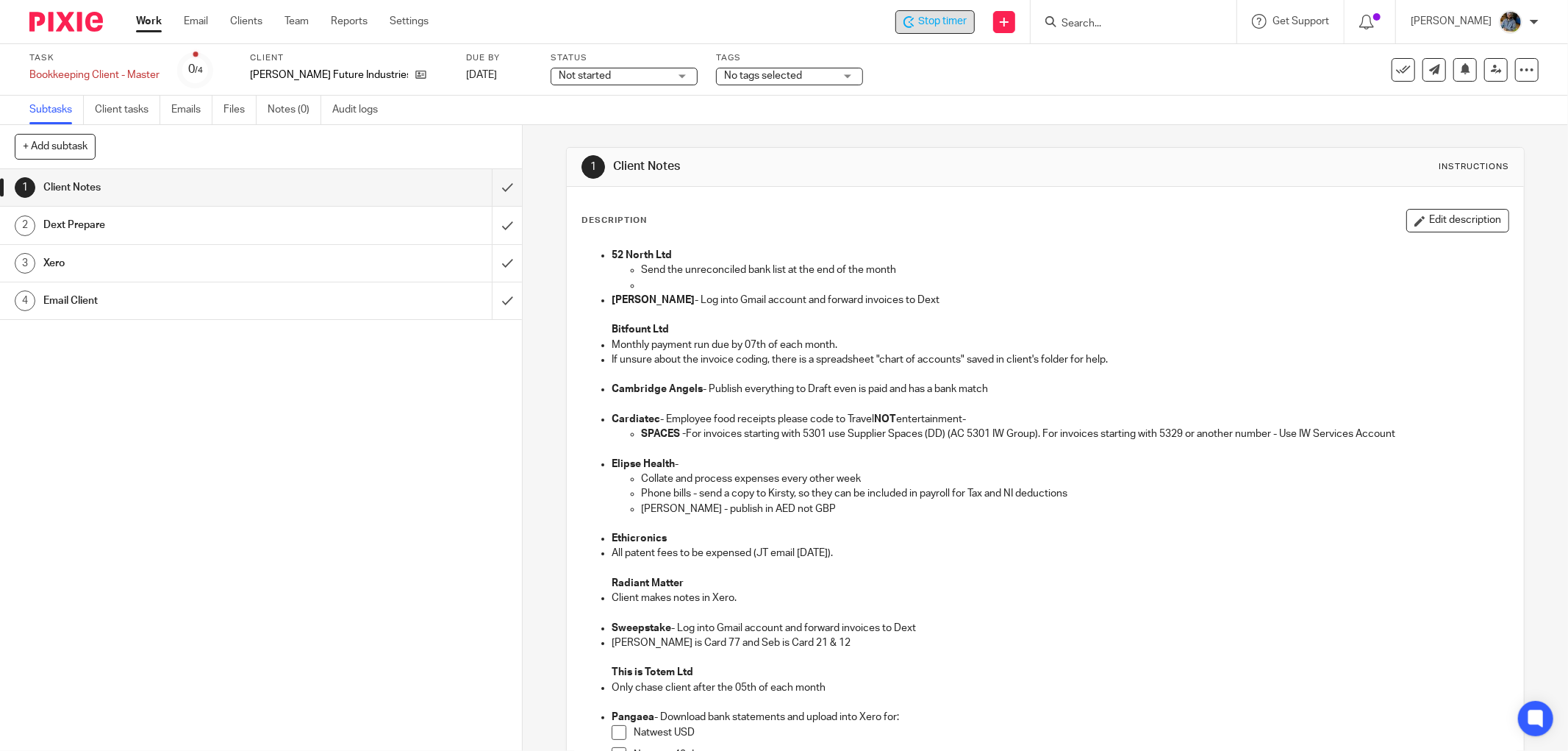
click at [1396, 69] on icon at bounding box center [1403, 69] width 15 height 15
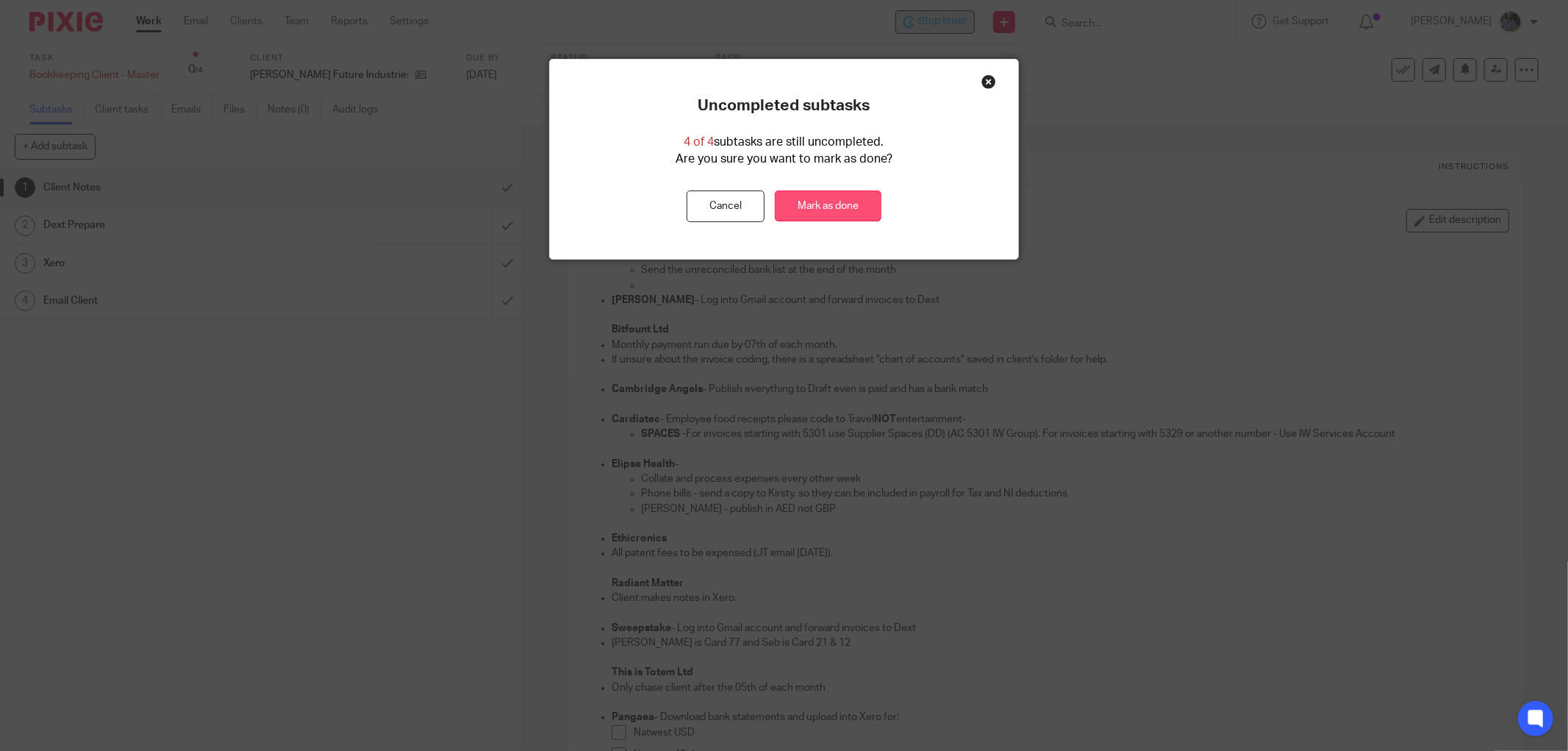
click at [841, 206] on link "Mark as done" at bounding box center [828, 207] width 107 height 32
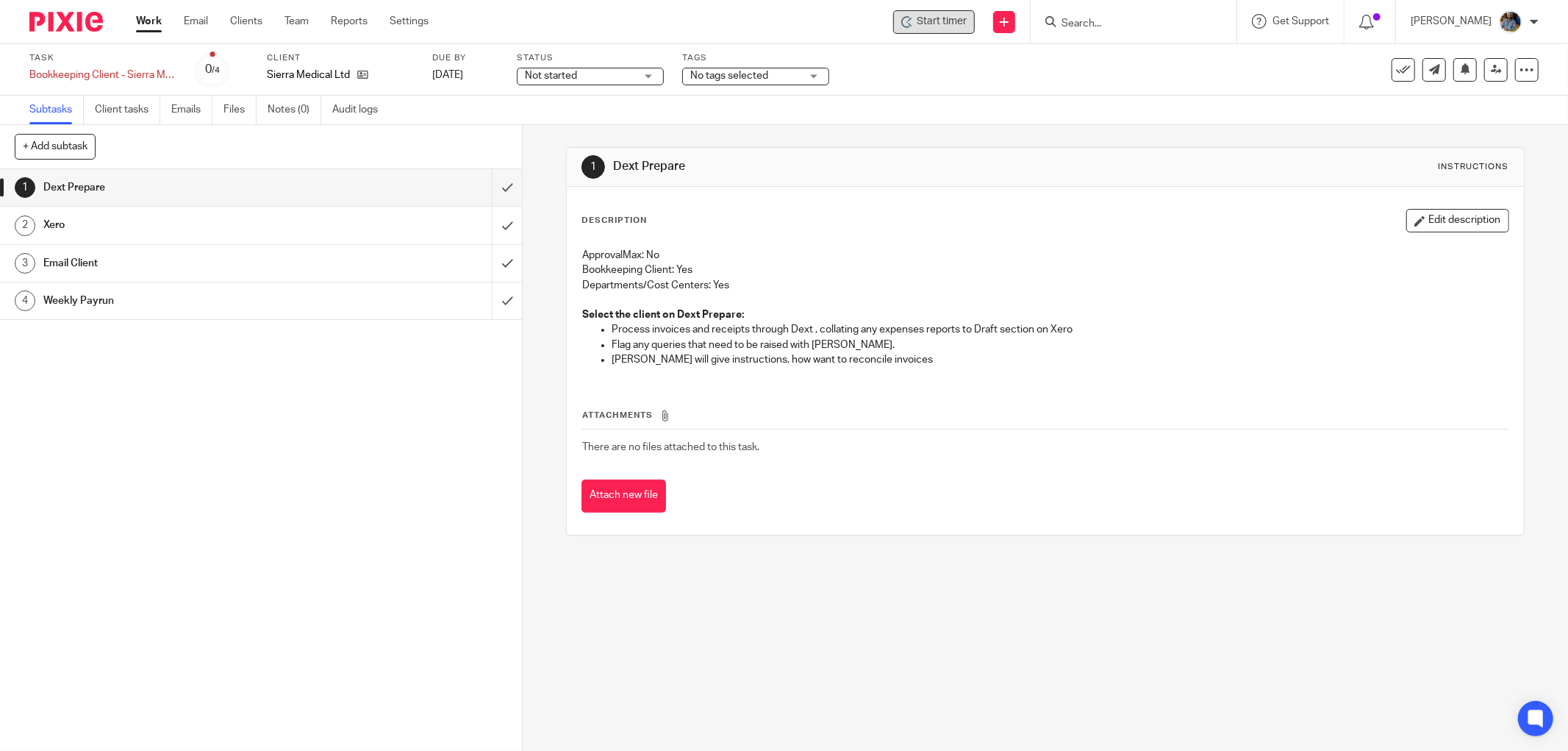
click at [927, 23] on span "Start timer" at bounding box center [942, 21] width 50 height 15
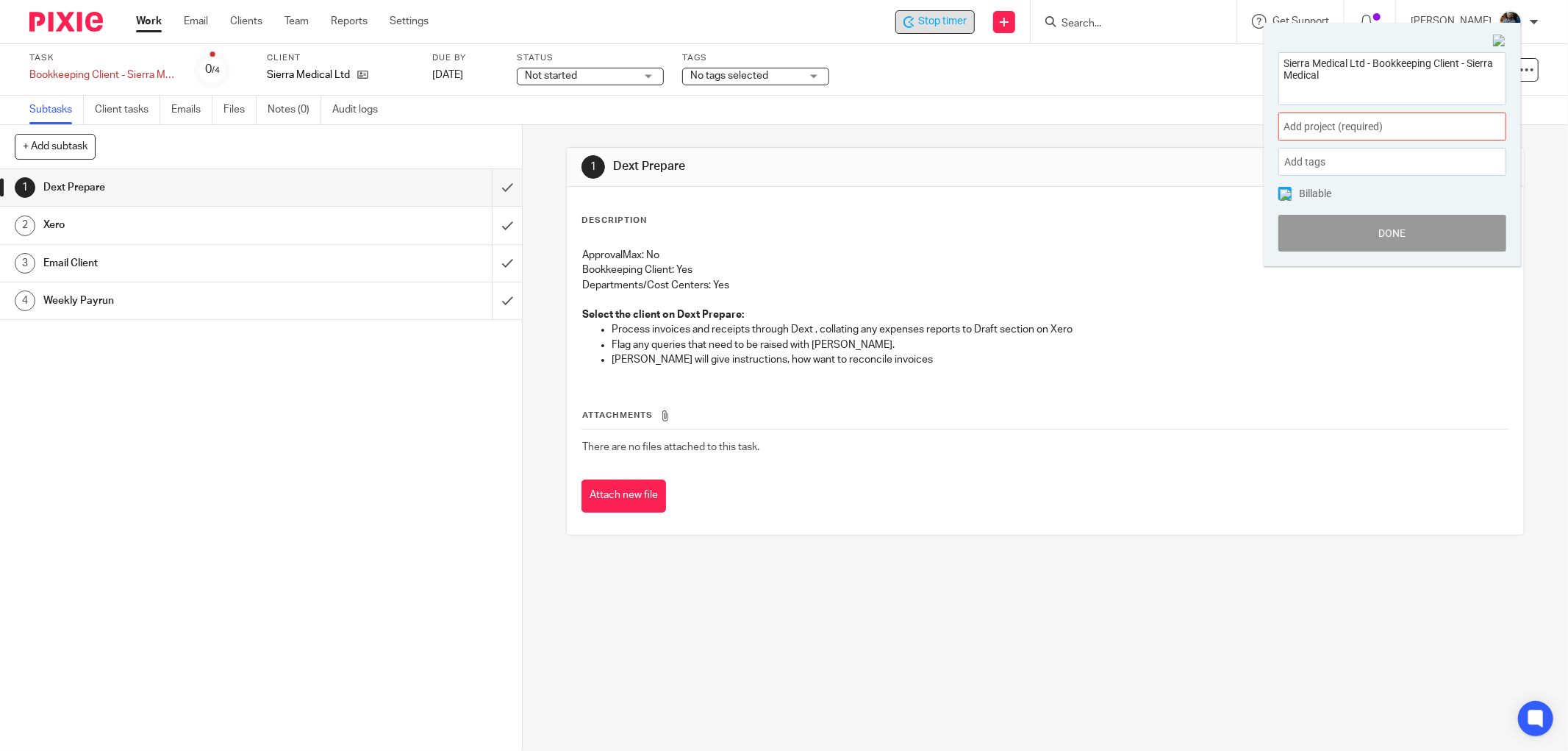
click at [1361, 127] on span "Add project (required) :" at bounding box center [1377, 127] width 185 height 15
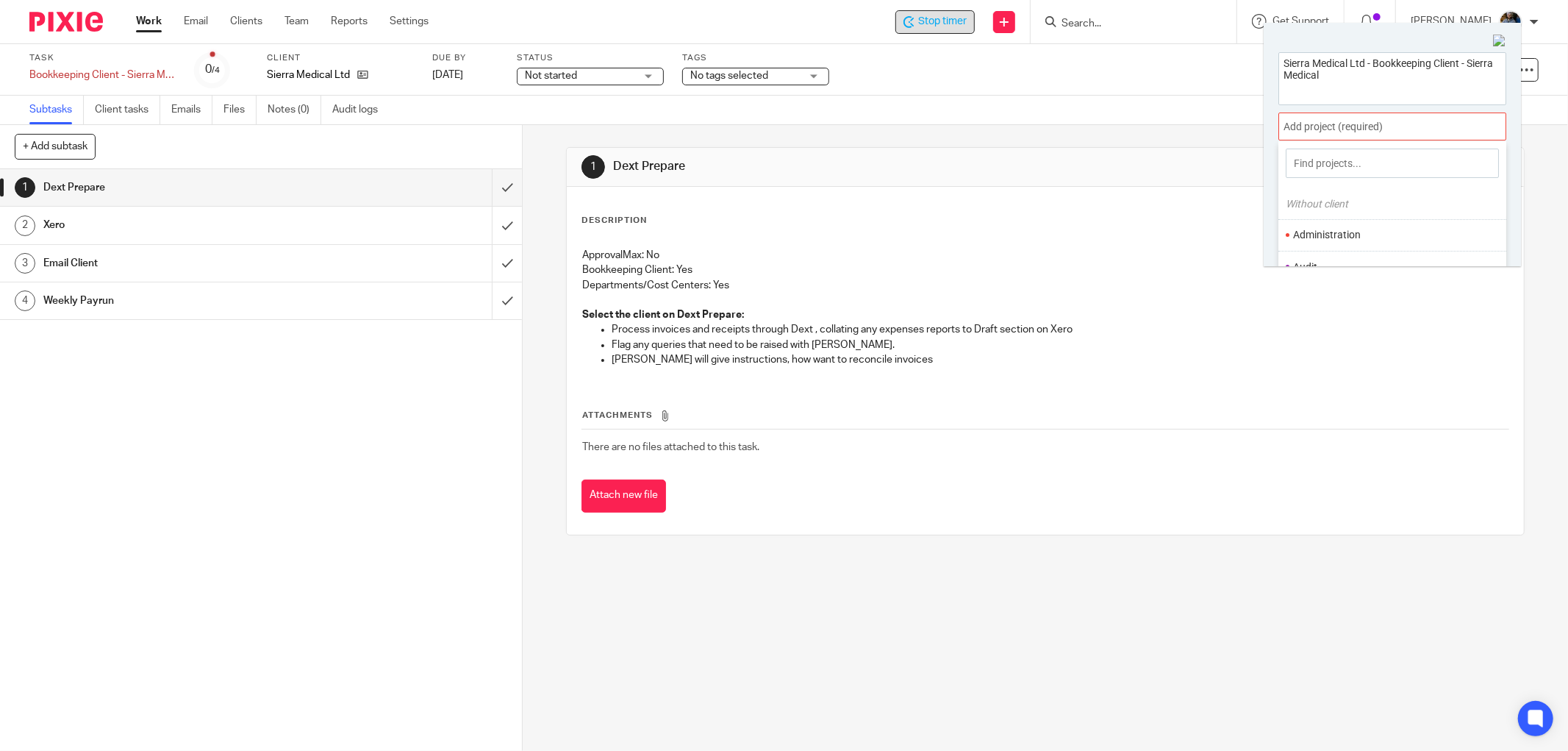
scroll to position [82, 0]
click at [1328, 211] on li "Bookkeeping" at bounding box center [1388, 216] width 191 height 15
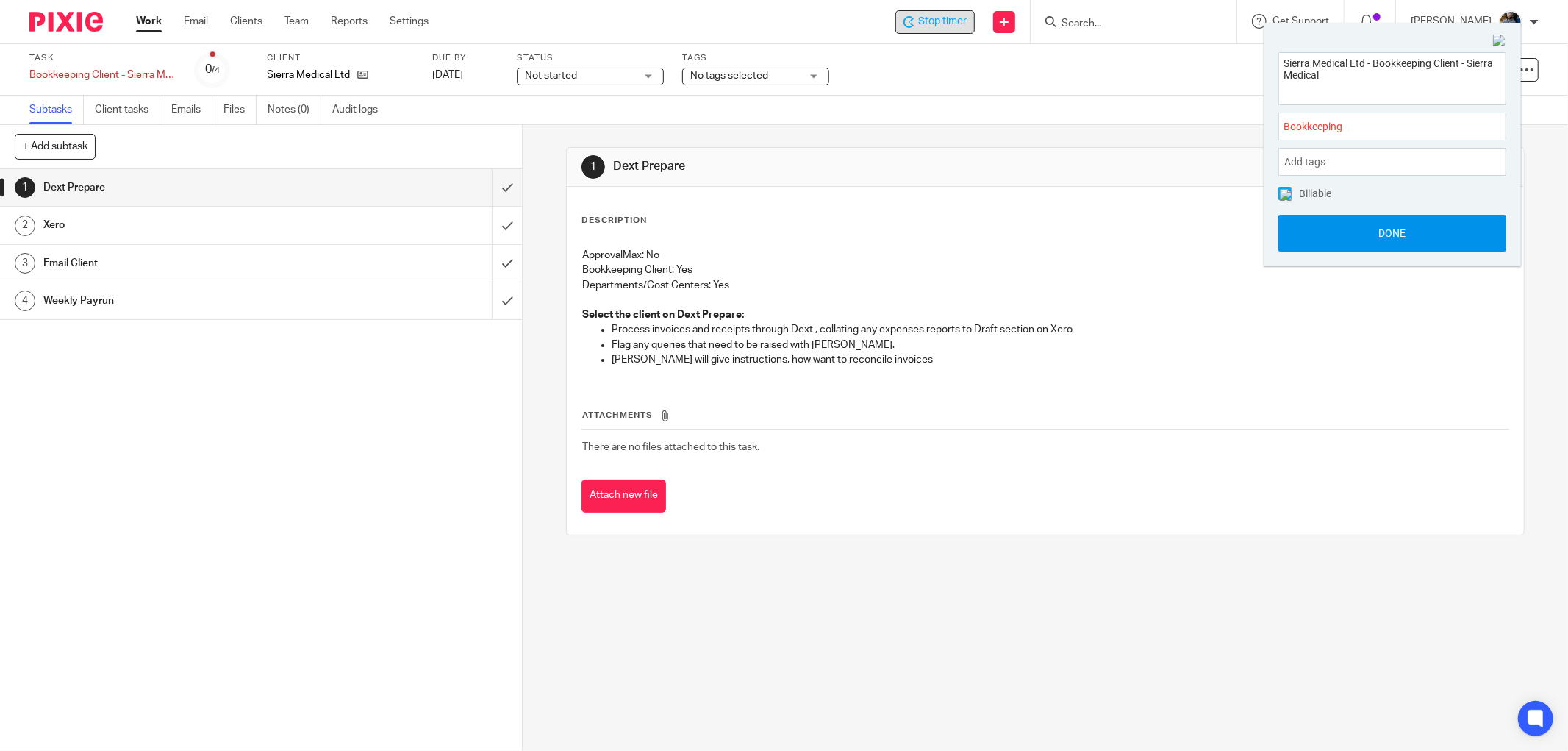
click at [1411, 229] on button "Done" at bounding box center [1393, 233] width 228 height 37
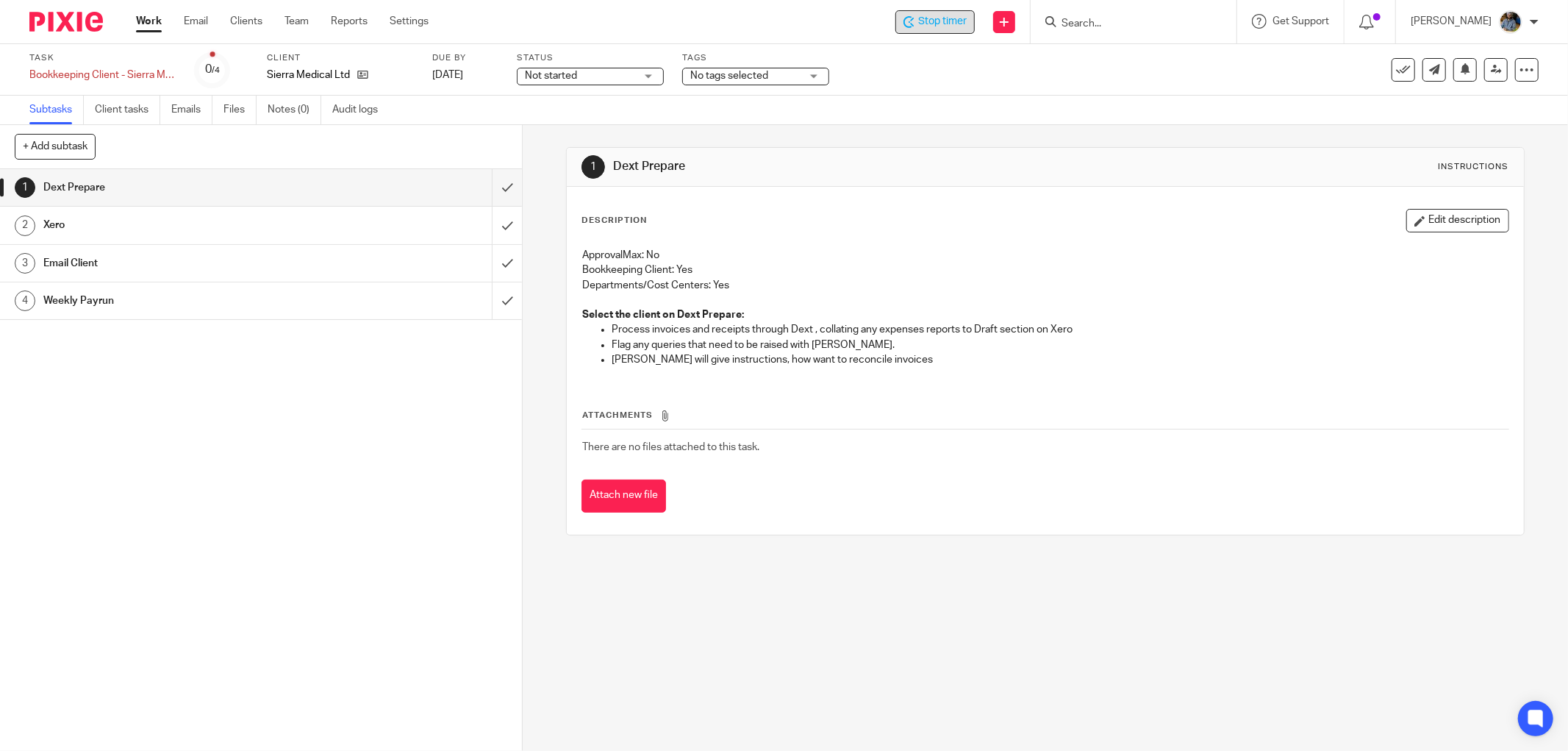
click at [824, 181] on div "1 Dext Prepare Instructions" at bounding box center [1045, 167] width 957 height 39
